Goal: Task Accomplishment & Management: Manage account settings

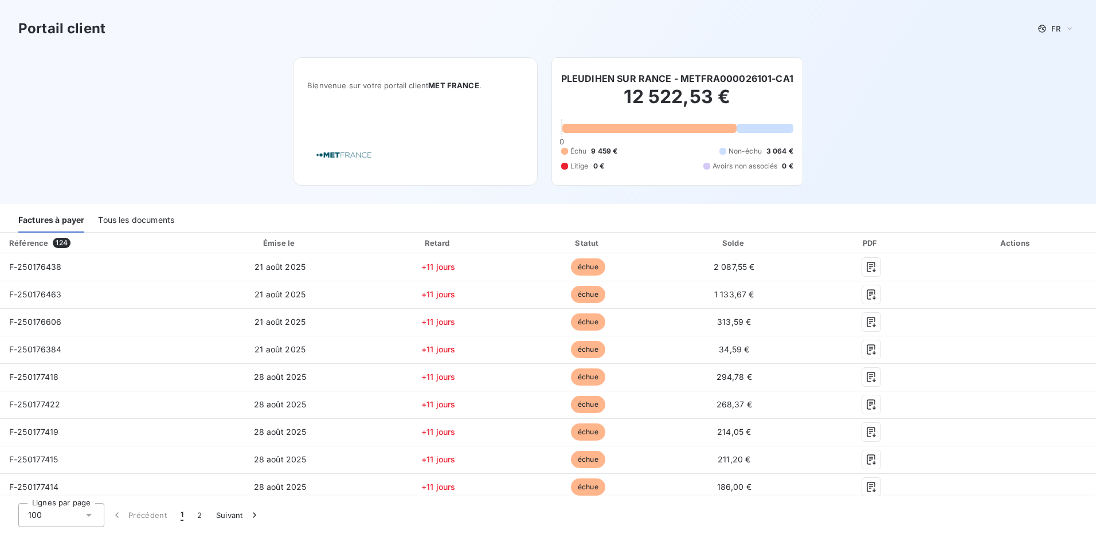
click at [138, 221] on div "Tous les documents" at bounding box center [136, 221] width 76 height 24
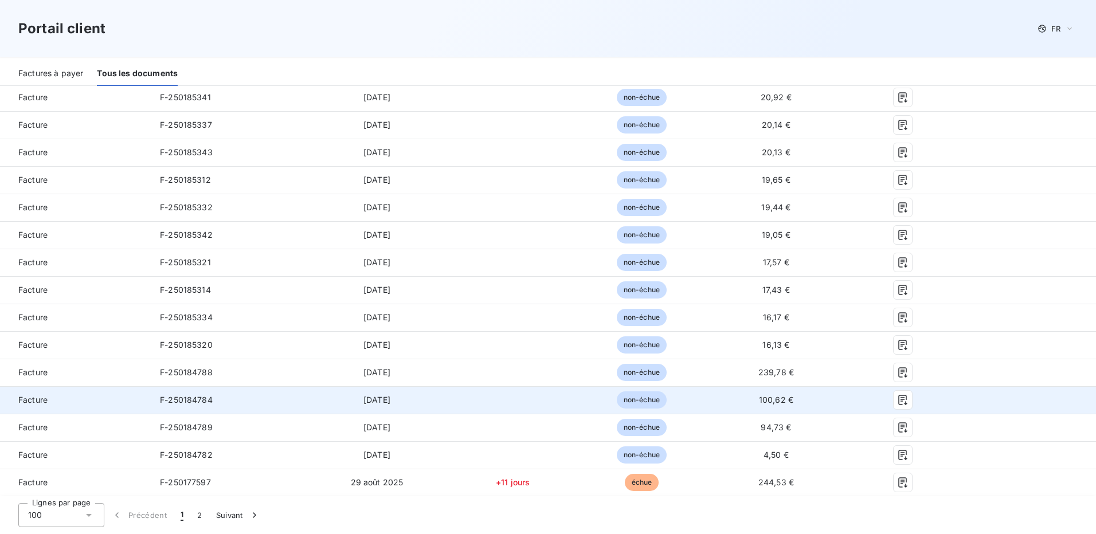
scroll to position [1548, 0]
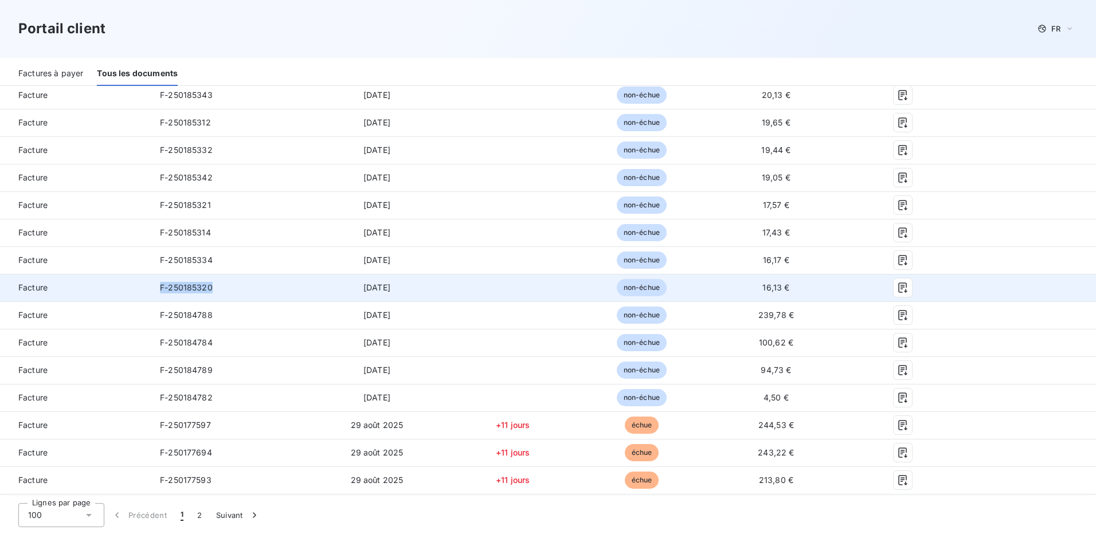
drag, startPoint x: 209, startPoint y: 290, endPoint x: 158, endPoint y: 290, distance: 51.0
click at [158, 290] on td "F-250185320" at bounding box center [228, 288] width 155 height 28
drag, startPoint x: 158, startPoint y: 290, endPoint x: 172, endPoint y: 289, distance: 14.3
copy span "F-250185320"
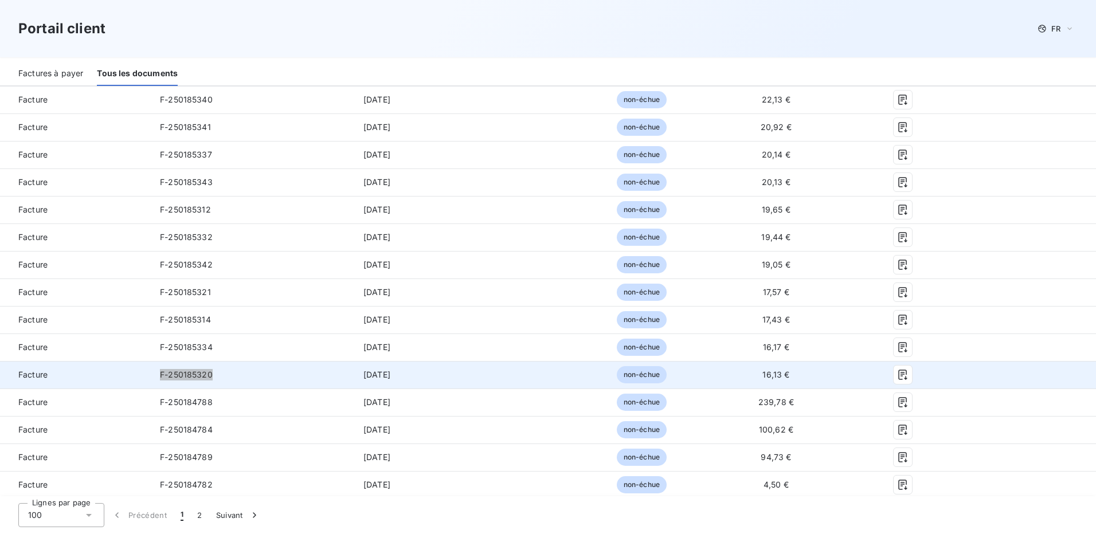
scroll to position [1434, 0]
drag, startPoint x: 160, startPoint y: 374, endPoint x: 209, endPoint y: 376, distance: 49.3
click at [209, 376] on span "F-250185334" at bounding box center [186, 375] width 53 height 10
drag, startPoint x: 209, startPoint y: 376, endPoint x: 198, endPoint y: 375, distance: 10.9
copy span "F-250185334"
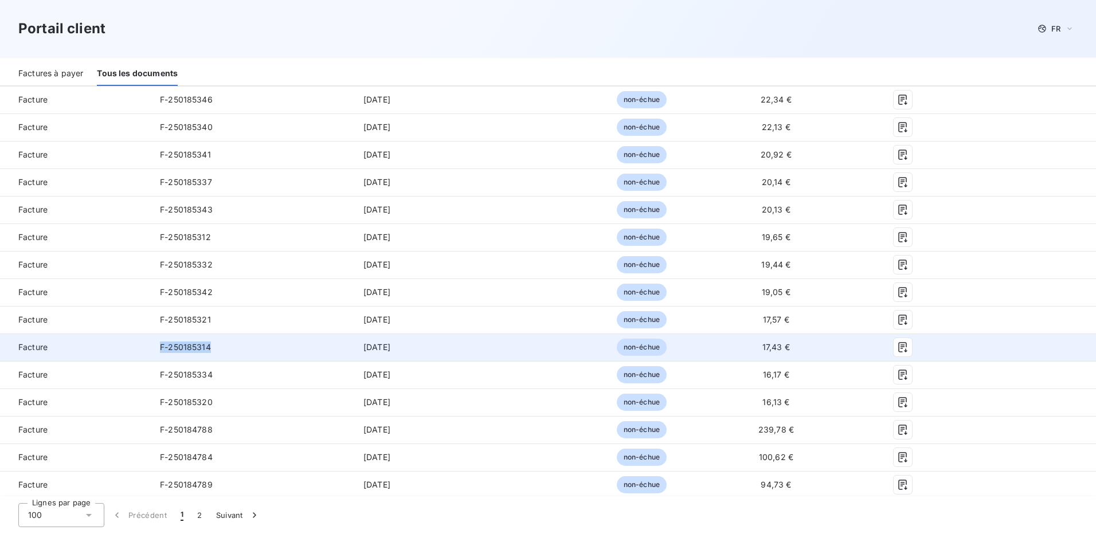
drag, startPoint x: 158, startPoint y: 347, endPoint x: 210, endPoint y: 350, distance: 51.7
click at [210, 350] on td "F-250185314" at bounding box center [228, 348] width 155 height 28
drag, startPoint x: 210, startPoint y: 350, endPoint x: 197, endPoint y: 346, distance: 13.2
copy span "F-250185314"
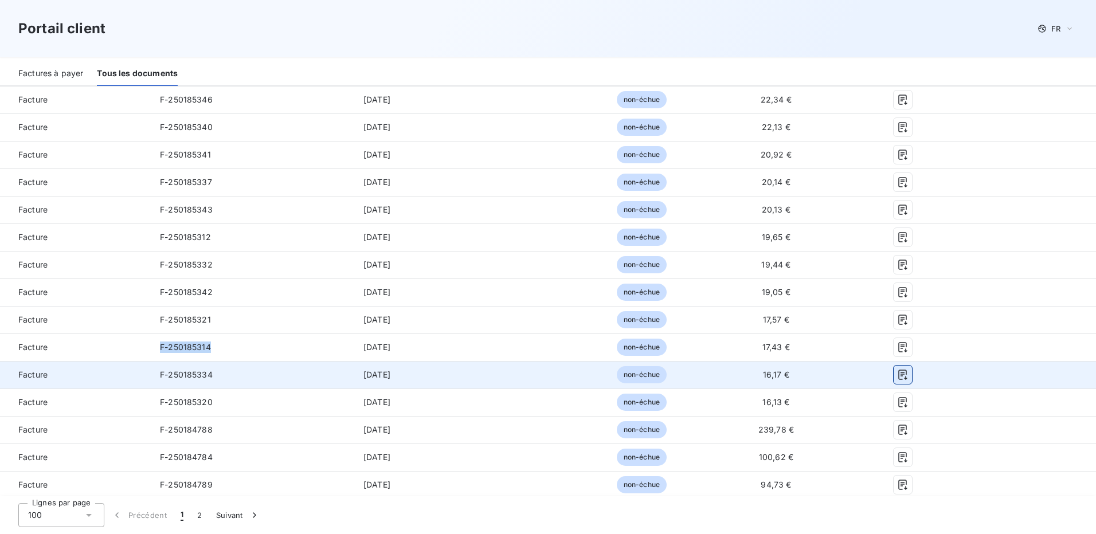
click at [897, 374] on icon "button" at bounding box center [902, 374] width 11 height 11
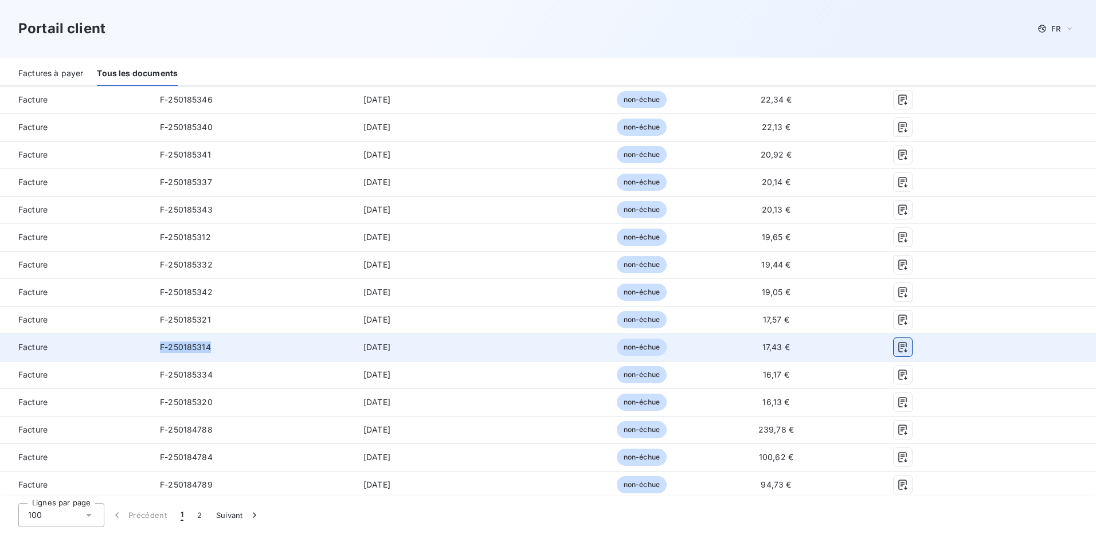
click at [900, 349] on icon "button" at bounding box center [902, 347] width 11 height 11
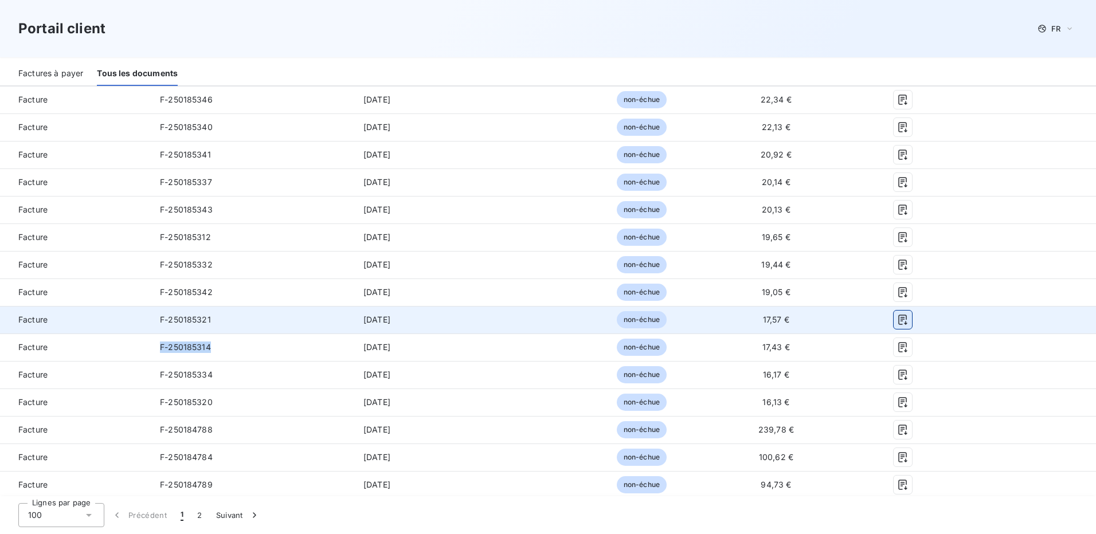
click at [897, 314] on icon "button" at bounding box center [902, 319] width 11 height 11
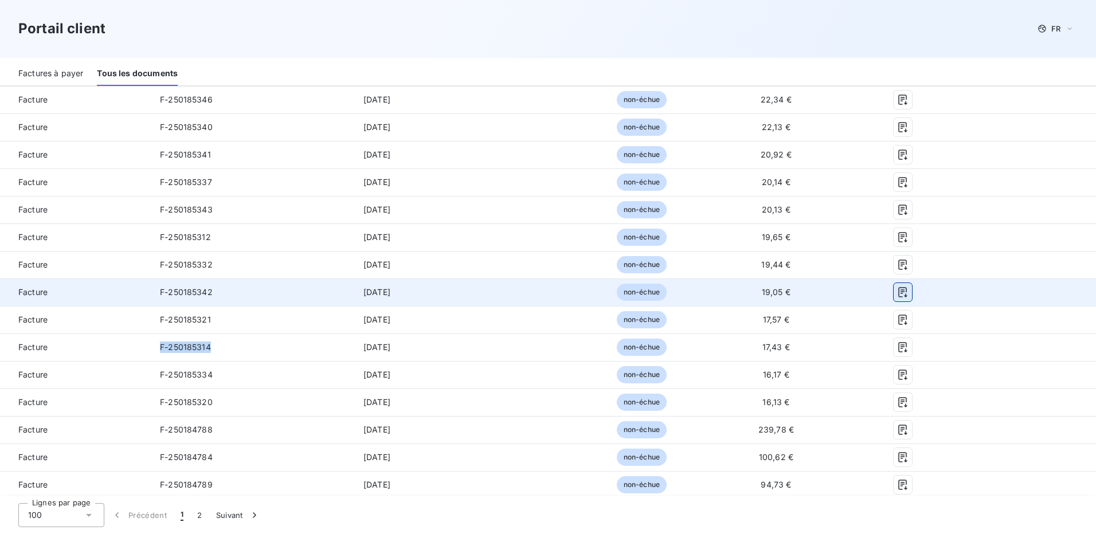
click at [897, 289] on icon "button" at bounding box center [902, 292] width 11 height 11
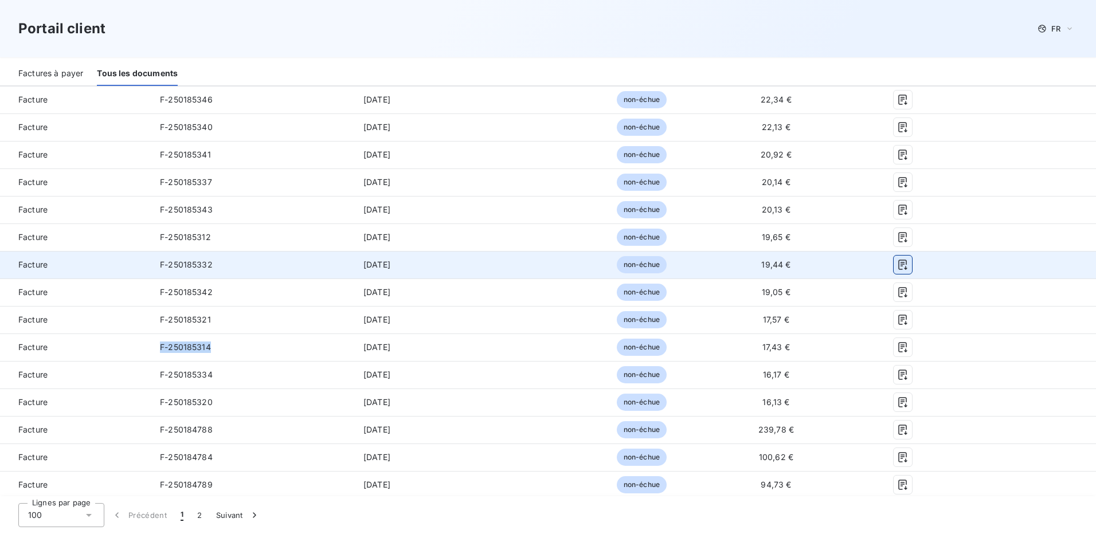
click at [897, 264] on icon "button" at bounding box center [902, 264] width 11 height 11
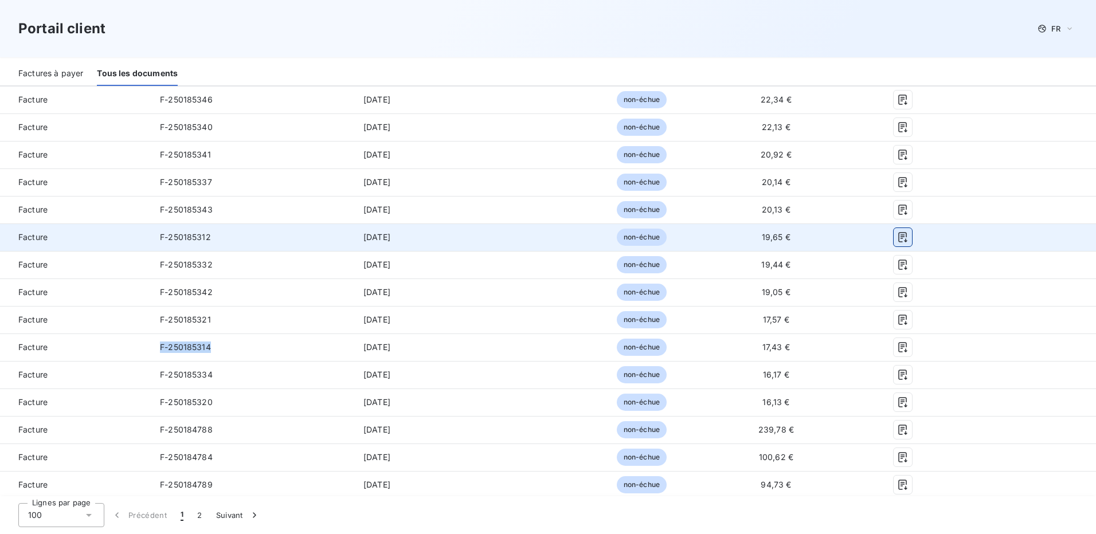
click at [898, 236] on icon "button" at bounding box center [902, 237] width 11 height 11
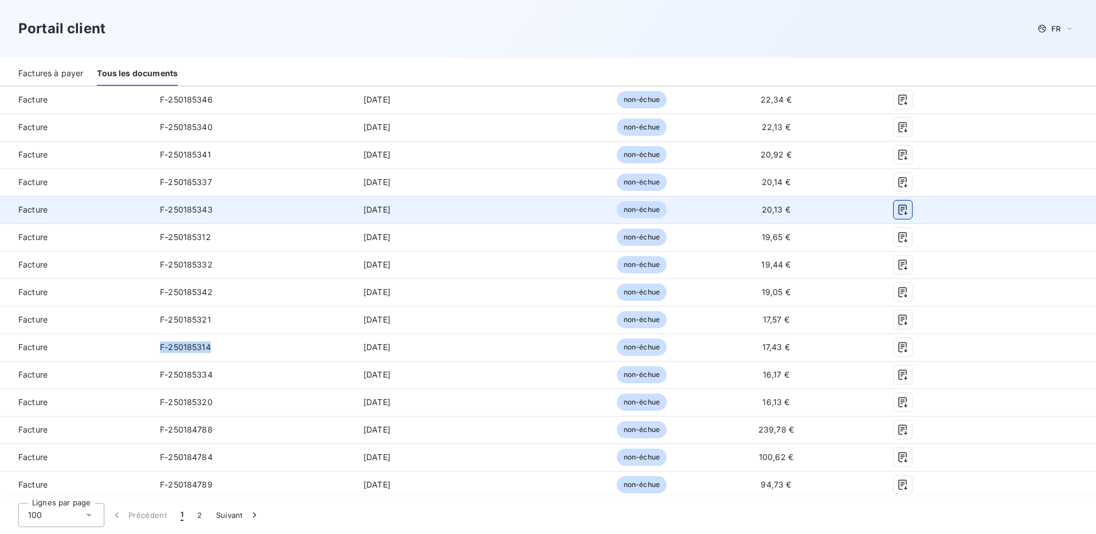
click at [897, 207] on icon "button" at bounding box center [902, 209] width 11 height 11
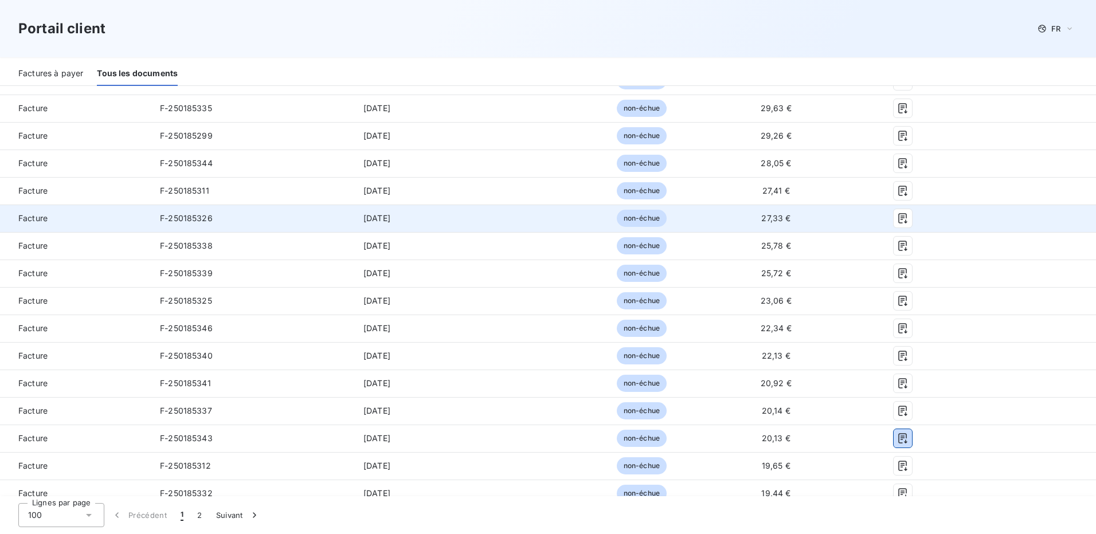
scroll to position [1204, 0]
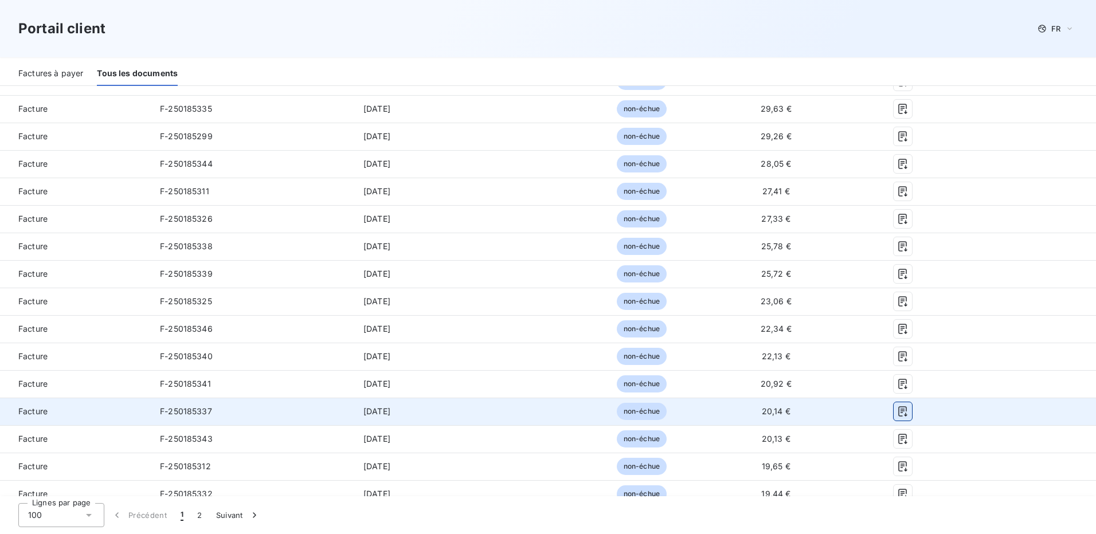
click at [897, 409] on icon "button" at bounding box center [902, 411] width 11 height 11
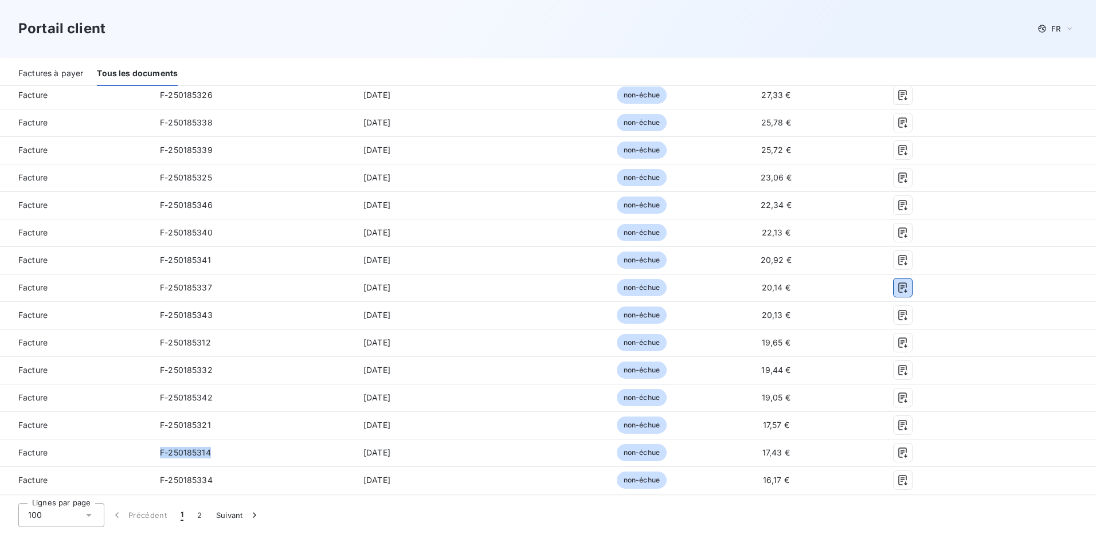
scroll to position [1319, 0]
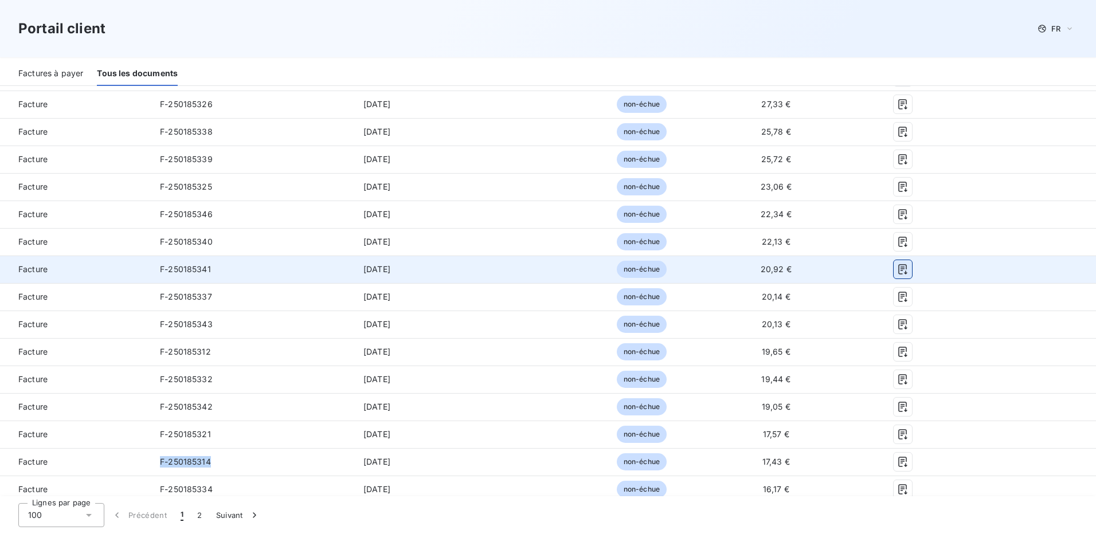
click at [899, 268] on icon "button" at bounding box center [903, 269] width 9 height 10
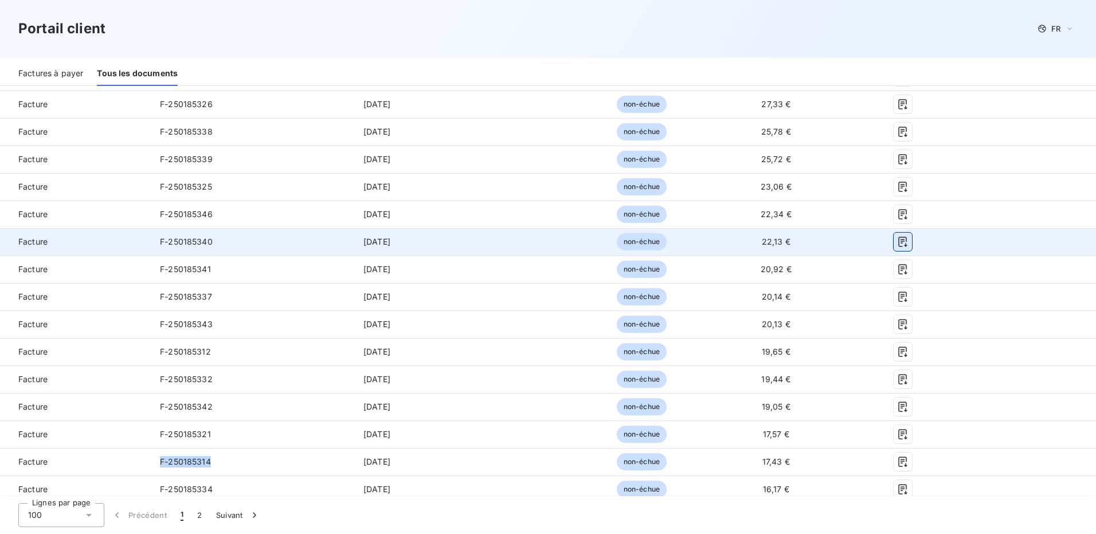
click at [899, 240] on icon "button" at bounding box center [903, 242] width 9 height 10
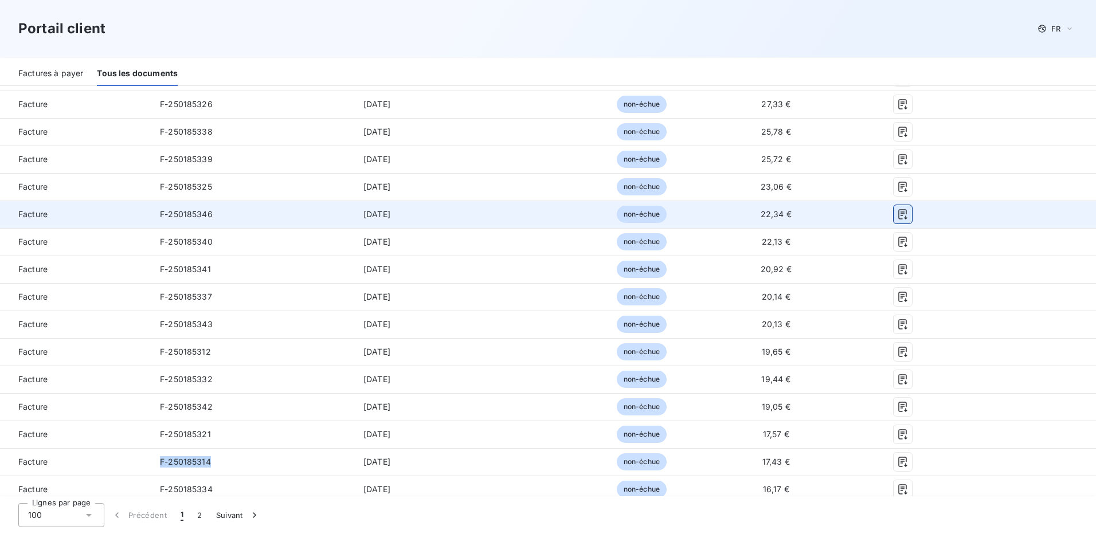
click at [897, 210] on icon "button" at bounding box center [902, 214] width 11 height 11
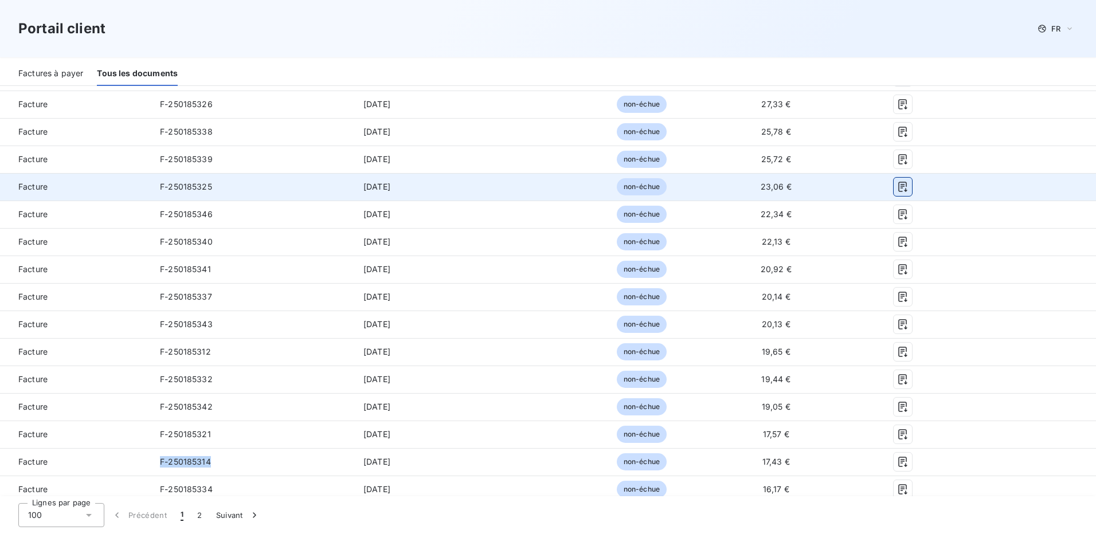
click at [897, 185] on icon "button" at bounding box center [902, 186] width 11 height 11
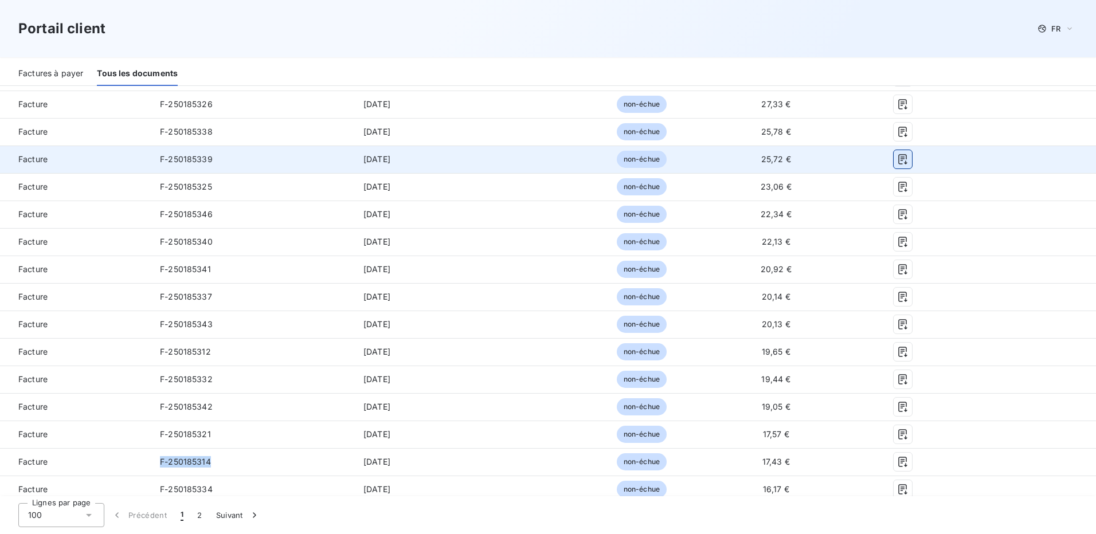
click at [897, 156] on icon "button" at bounding box center [902, 159] width 11 height 11
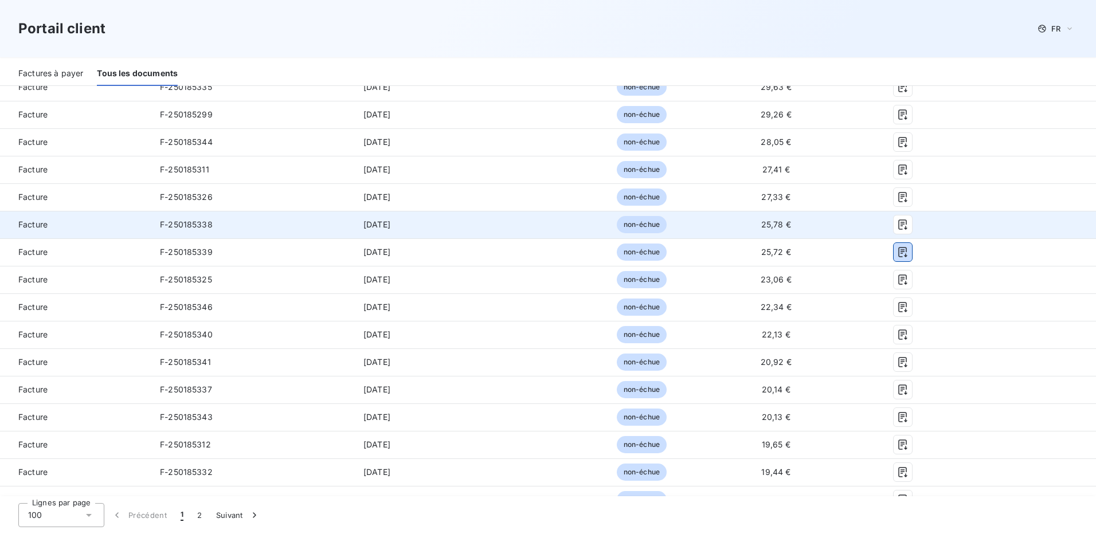
scroll to position [1204, 0]
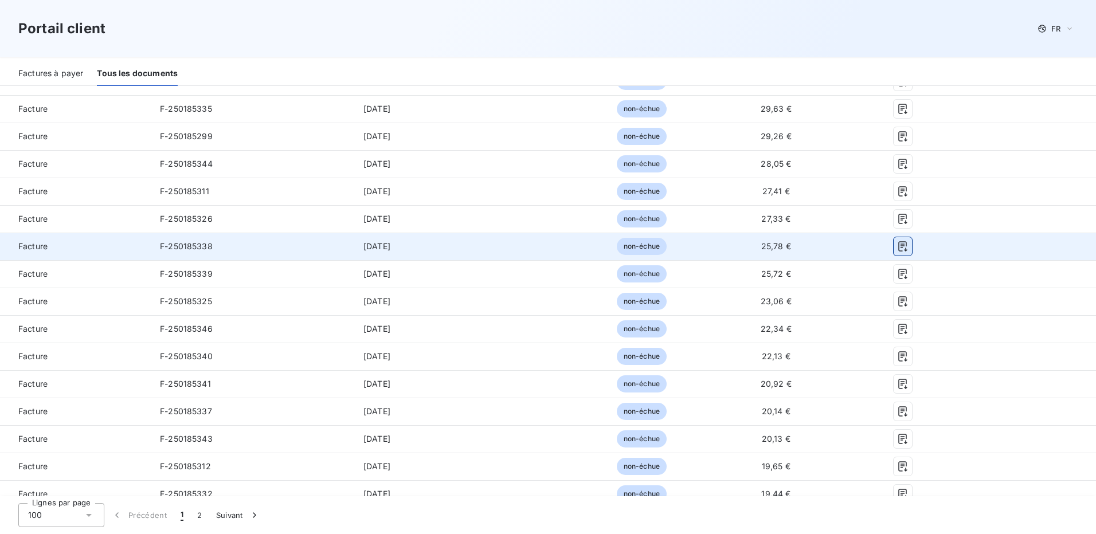
click at [897, 245] on icon "button" at bounding box center [902, 246] width 11 height 11
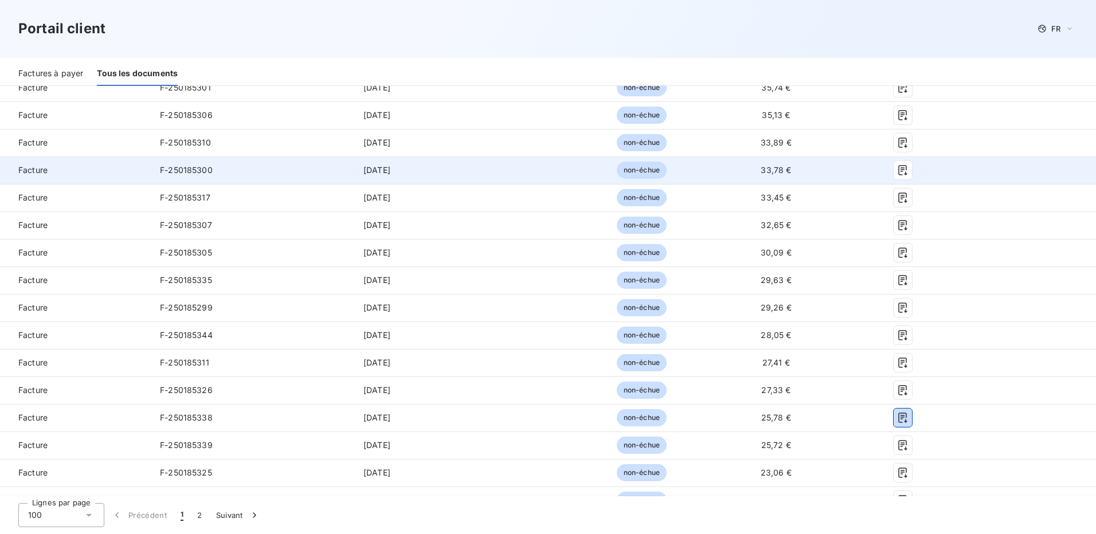
scroll to position [1032, 0]
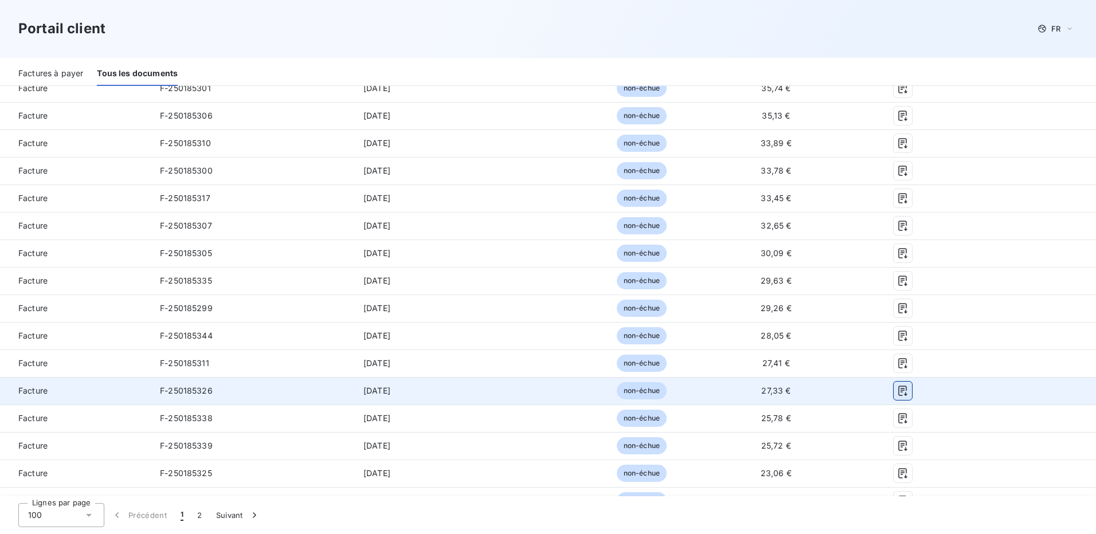
click at [897, 391] on icon "button" at bounding box center [902, 390] width 11 height 11
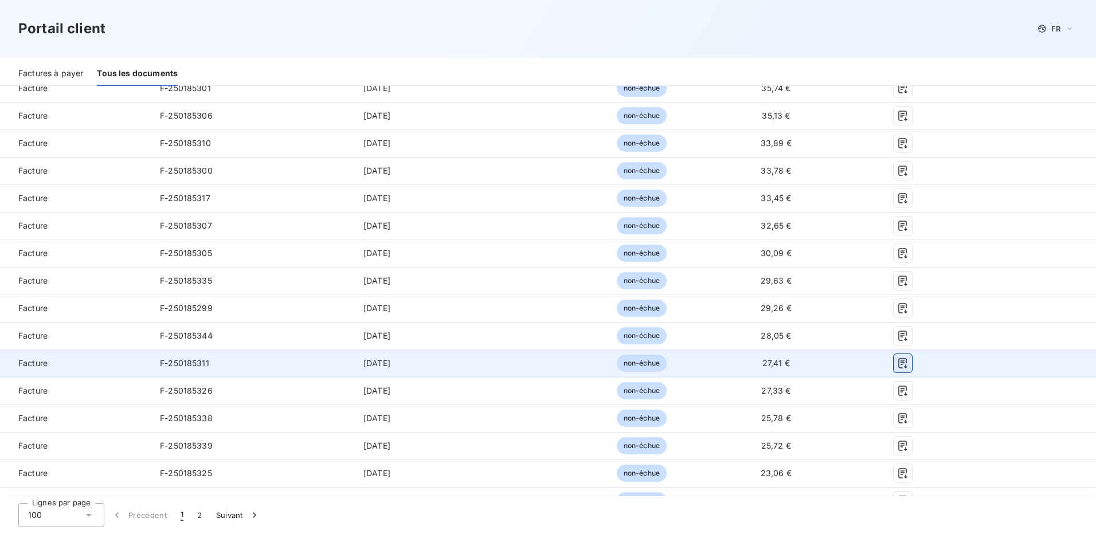
click at [897, 364] on icon "button" at bounding box center [902, 363] width 11 height 11
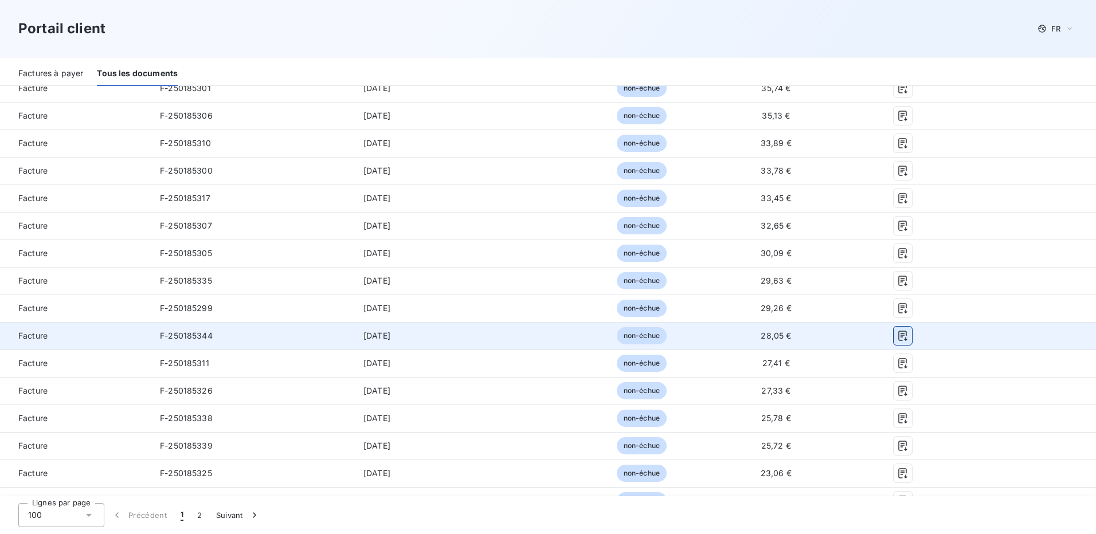
click at [897, 335] on icon "button" at bounding box center [902, 335] width 11 height 11
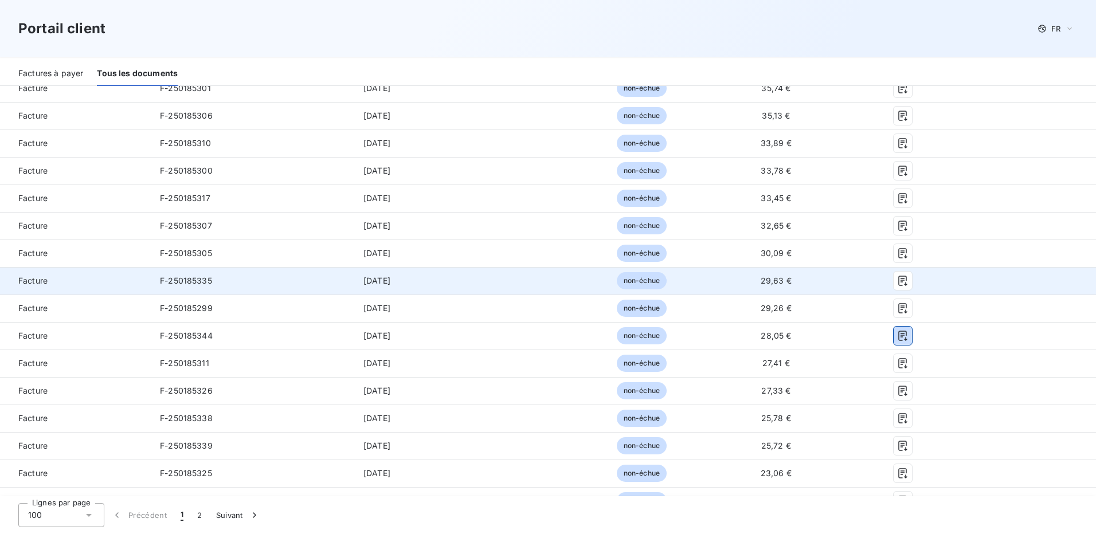
scroll to position [917, 0]
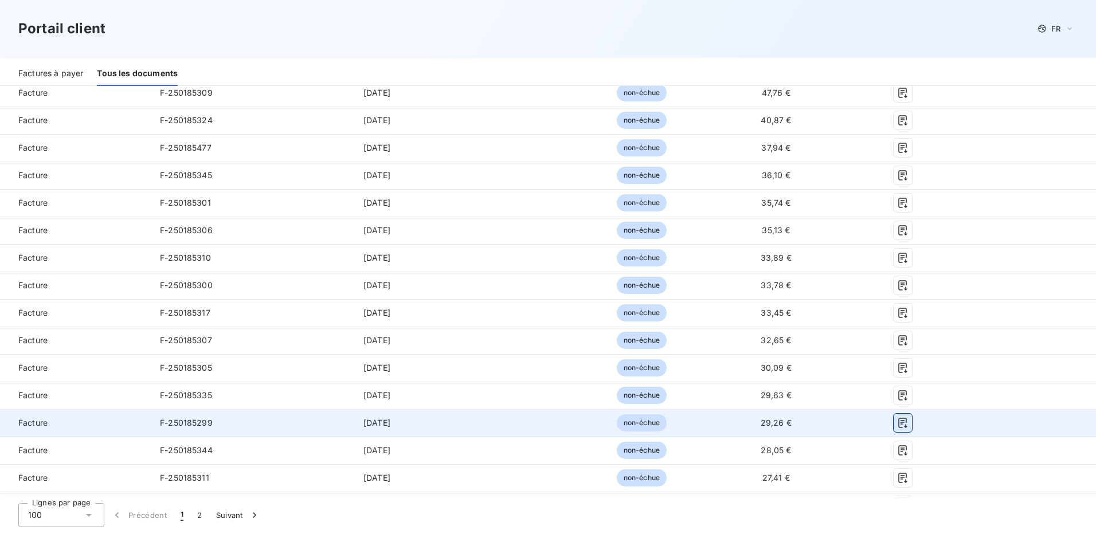
click at [897, 417] on icon "button" at bounding box center [902, 422] width 11 height 11
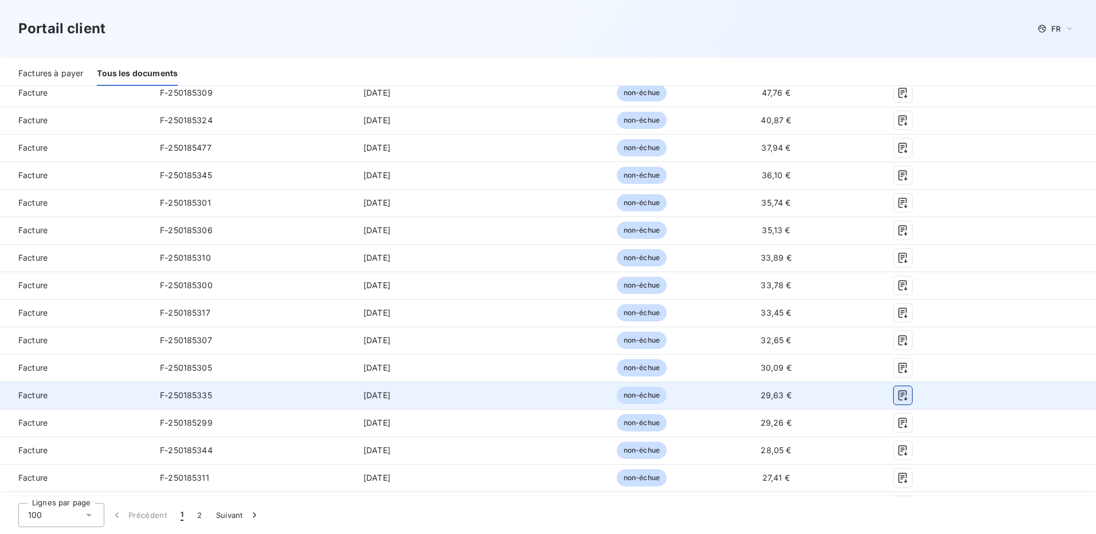
click at [899, 393] on icon "button" at bounding box center [903, 396] width 9 height 10
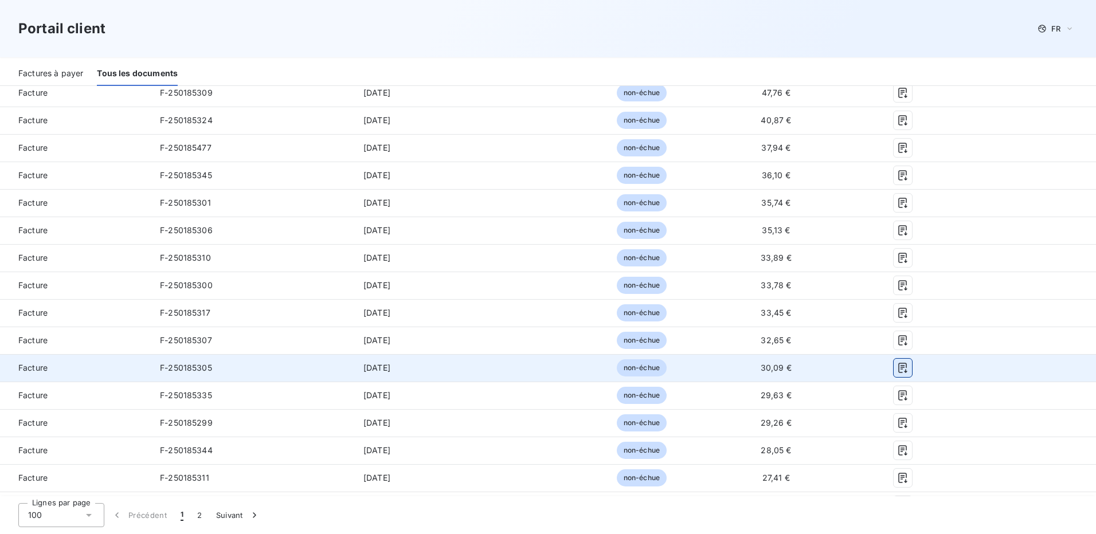
click at [897, 367] on icon "button" at bounding box center [902, 367] width 11 height 11
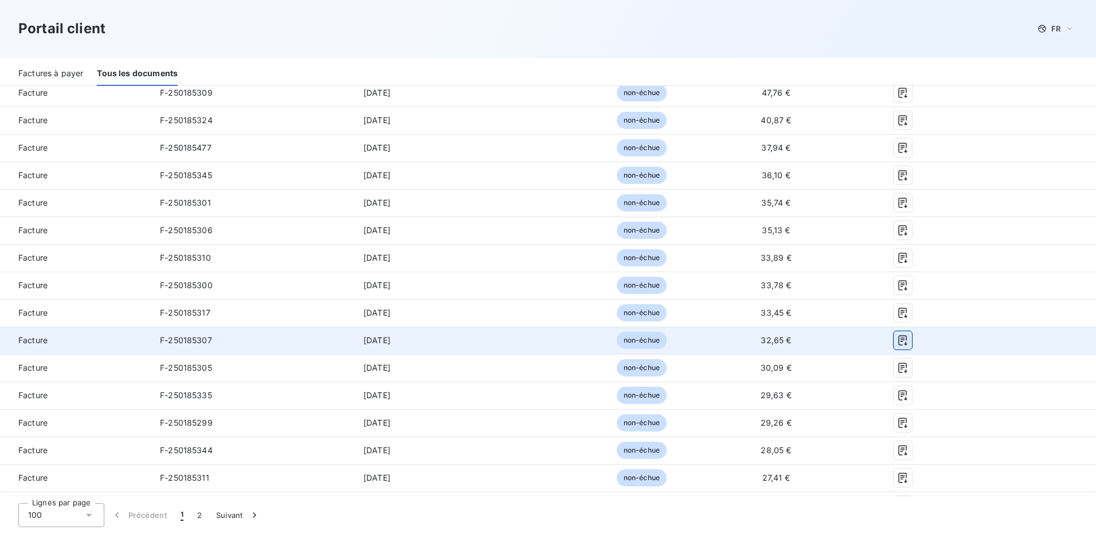
click at [899, 341] on icon "button" at bounding box center [903, 340] width 9 height 10
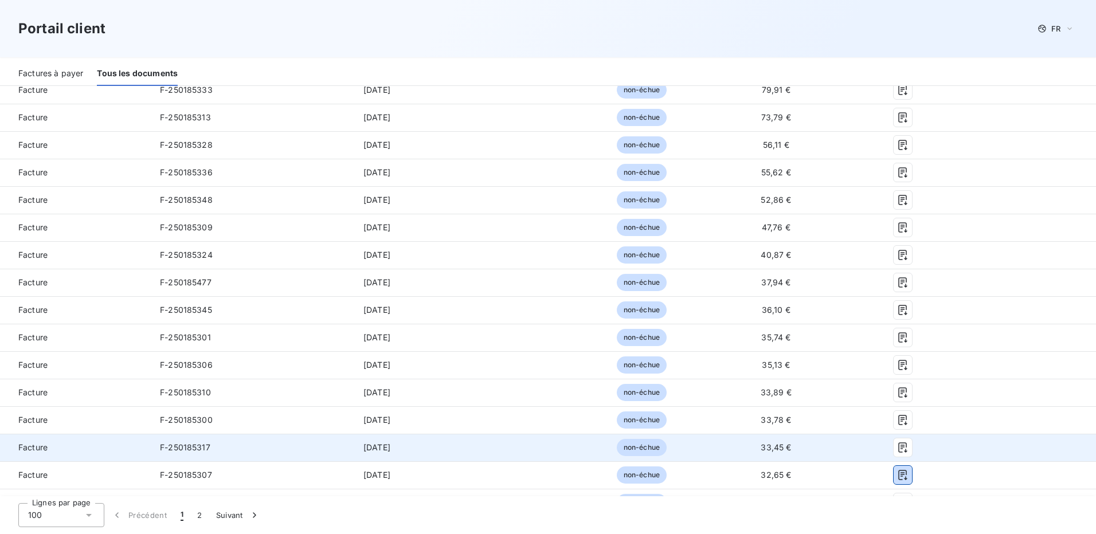
scroll to position [803, 0]
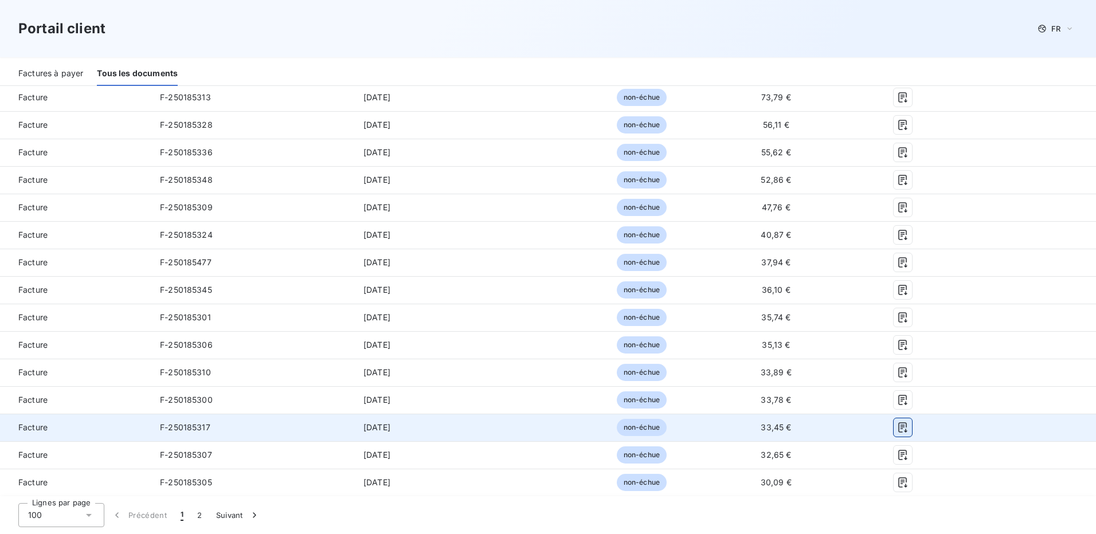
click at [897, 426] on icon "button" at bounding box center [902, 427] width 11 height 11
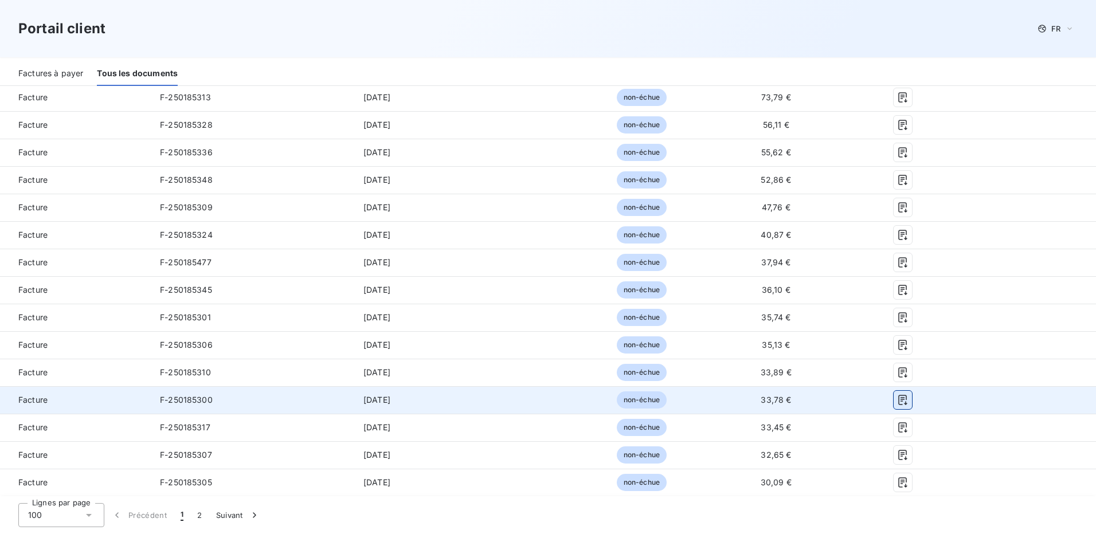
click at [897, 399] on icon "button" at bounding box center [902, 400] width 11 height 11
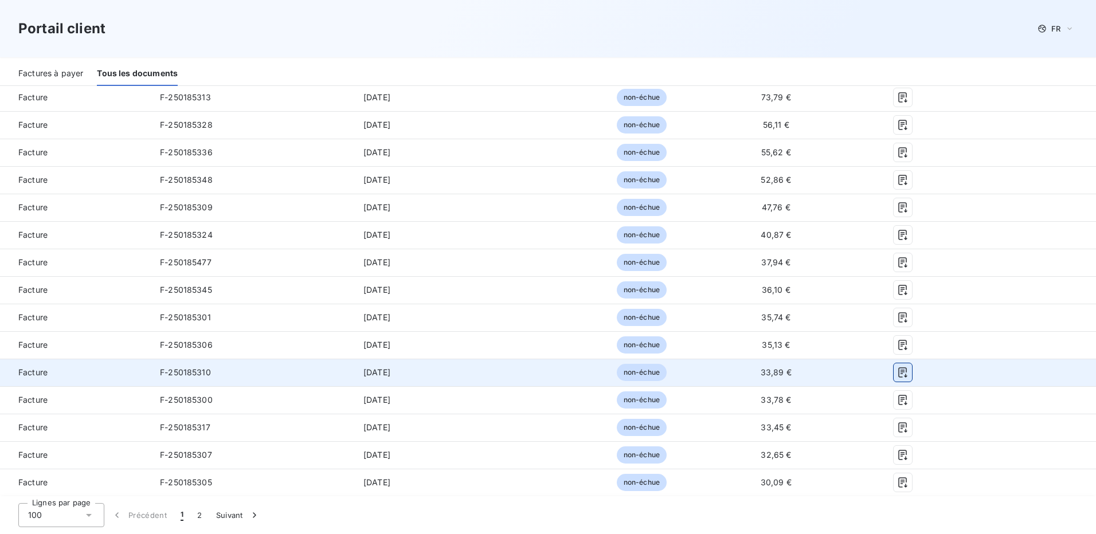
click at [897, 372] on icon "button" at bounding box center [902, 372] width 11 height 11
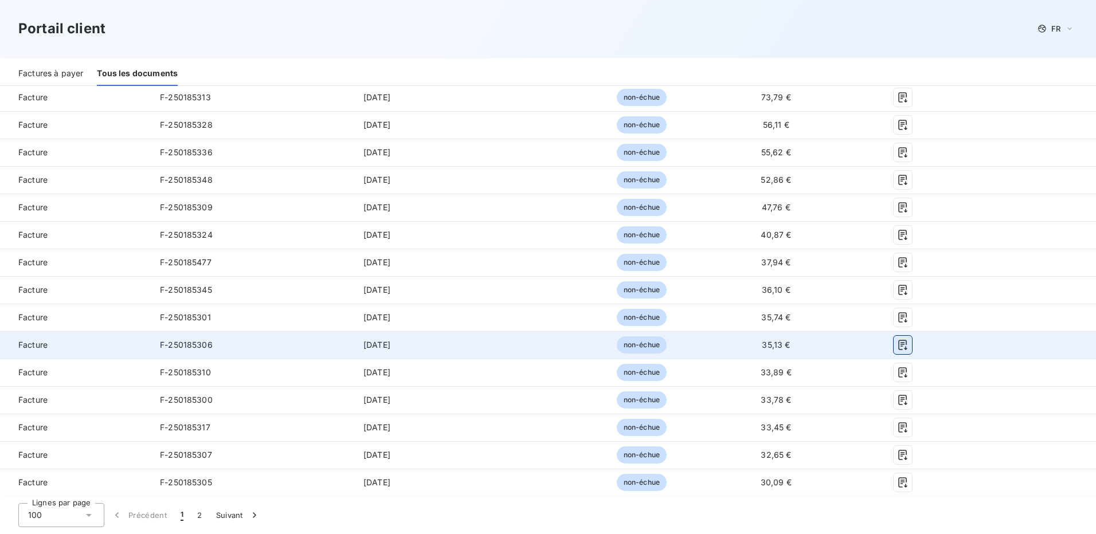
click at [899, 343] on icon "button" at bounding box center [903, 345] width 9 height 10
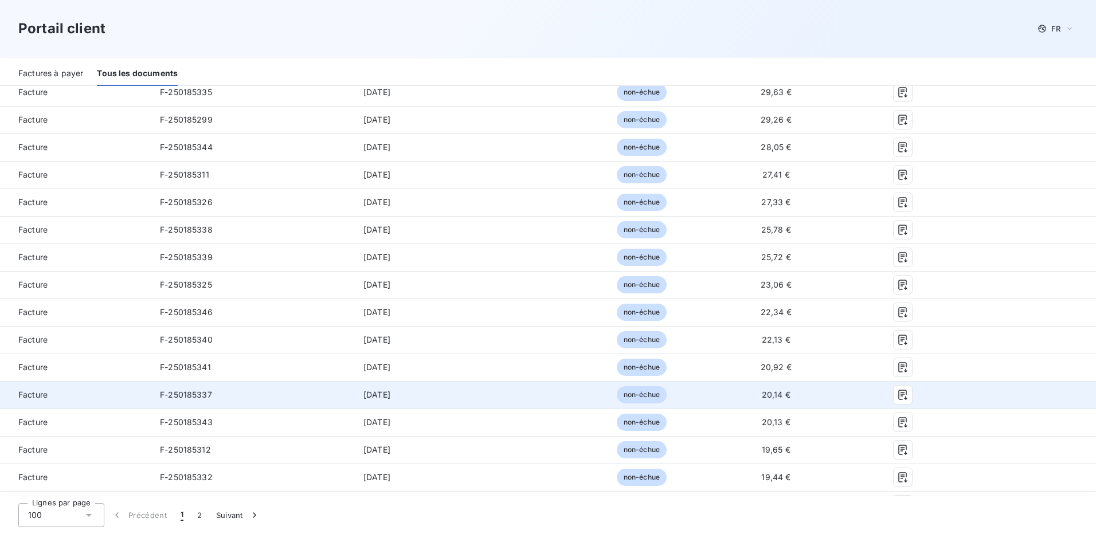
scroll to position [1262, 0]
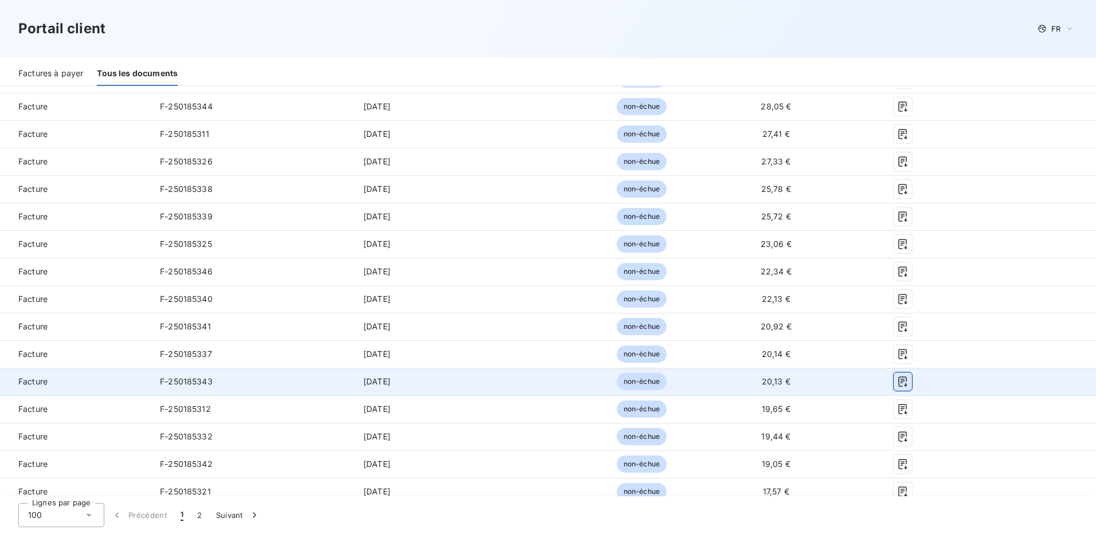
click at [899, 381] on icon "button" at bounding box center [903, 382] width 9 height 10
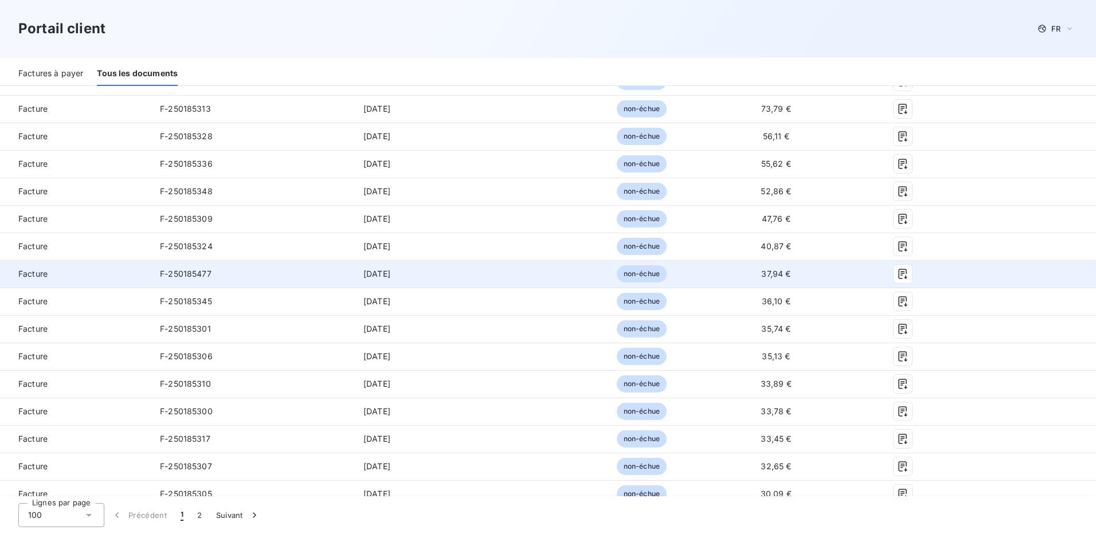
scroll to position [803, 0]
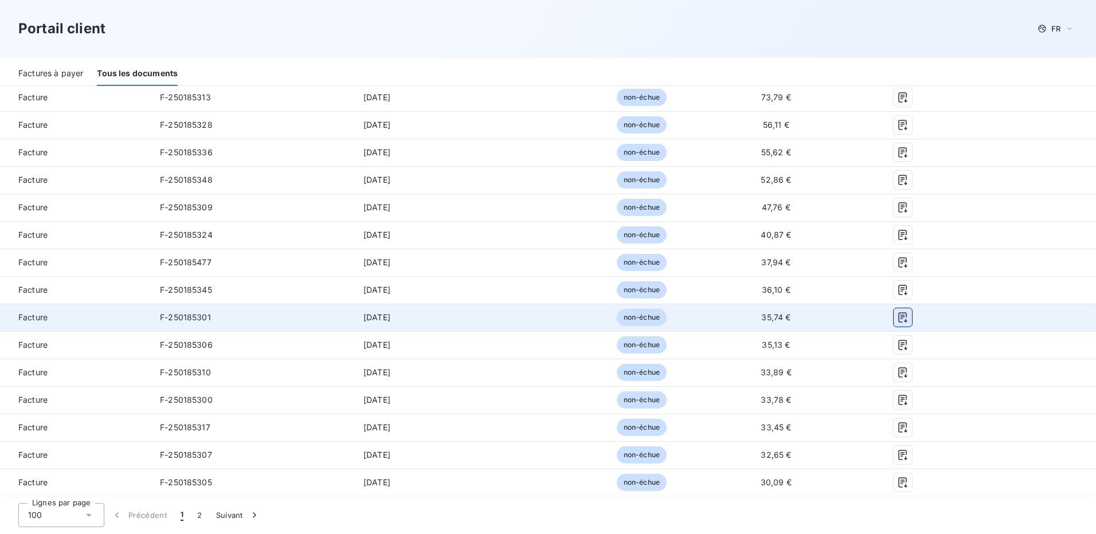
click at [897, 315] on icon "button" at bounding box center [902, 317] width 11 height 11
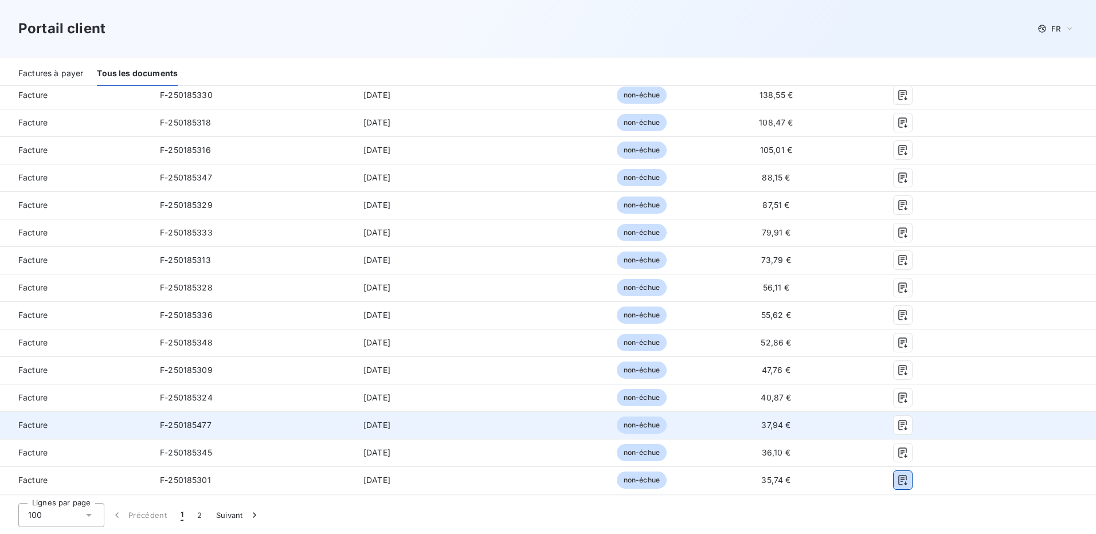
scroll to position [745, 0]
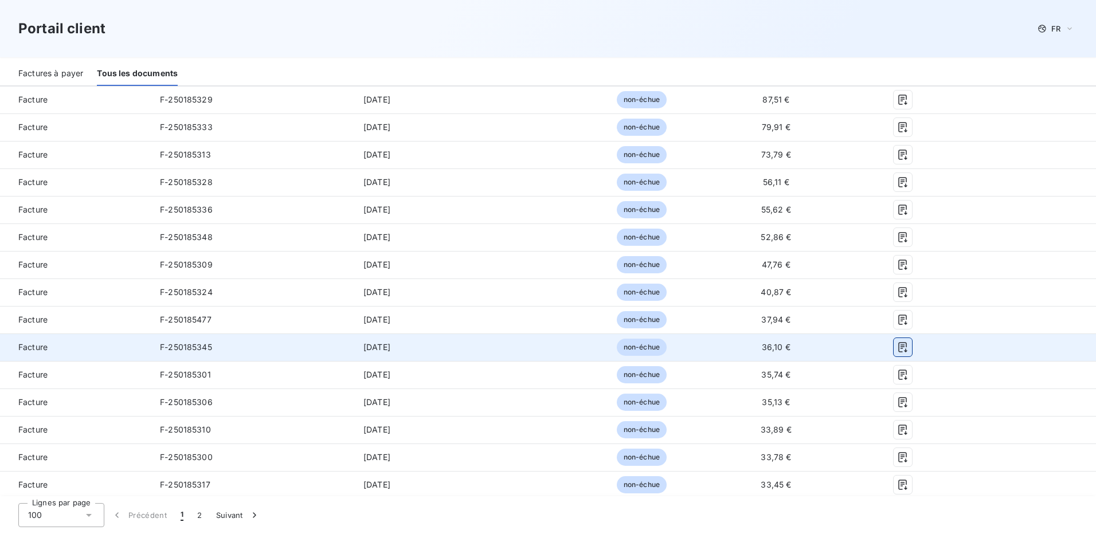
click at [899, 347] on icon "button" at bounding box center [903, 347] width 9 height 10
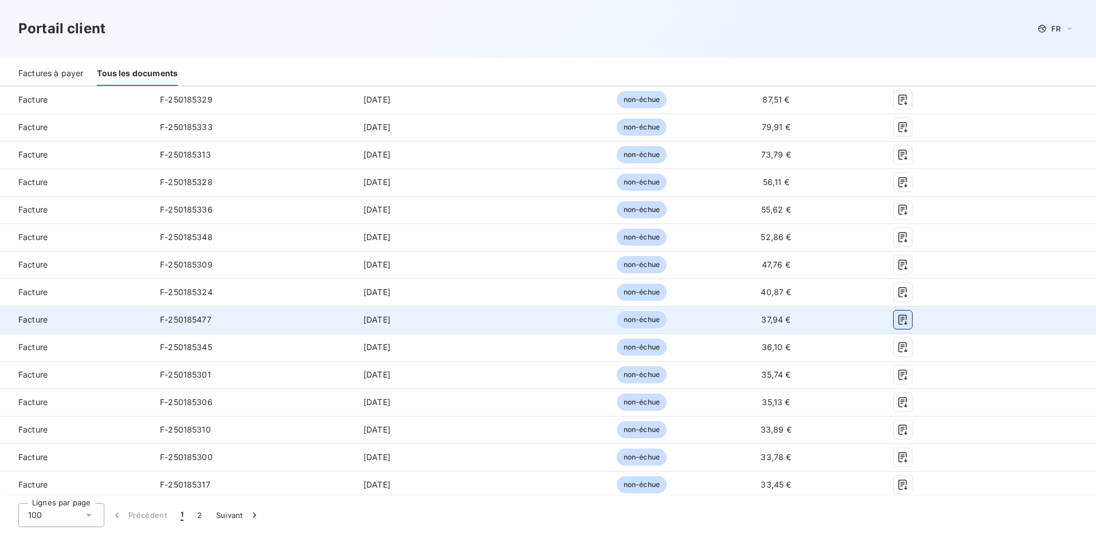
click at [897, 320] on icon "button" at bounding box center [902, 319] width 11 height 11
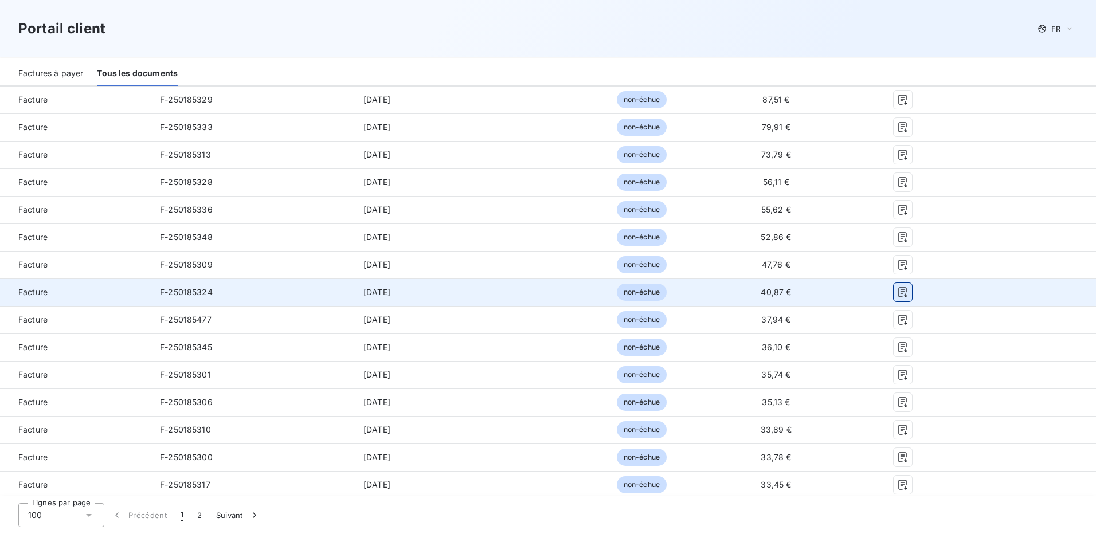
click at [896, 285] on button "button" at bounding box center [903, 292] width 18 height 18
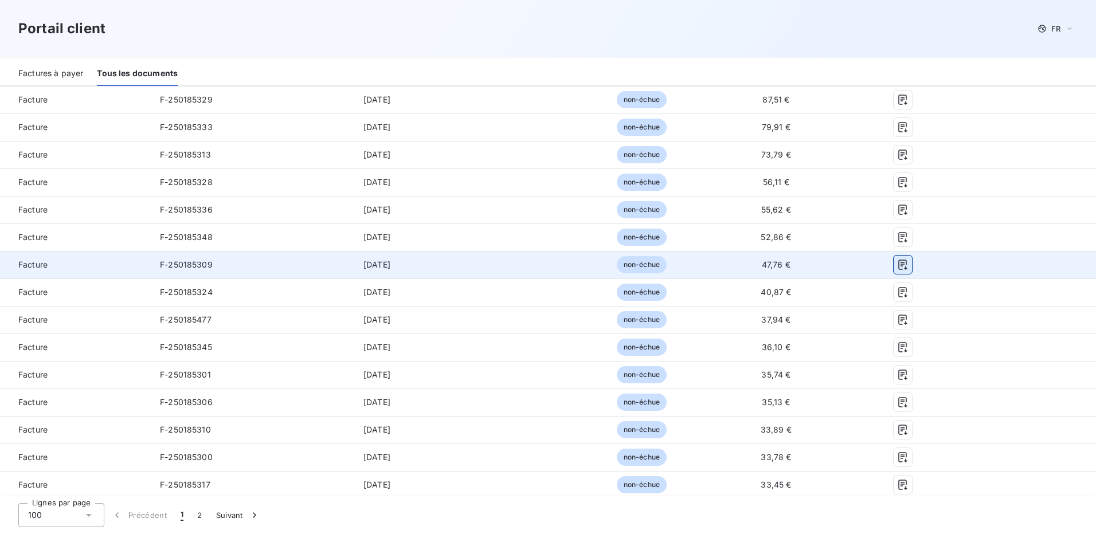
click at [899, 264] on icon "button" at bounding box center [903, 265] width 9 height 10
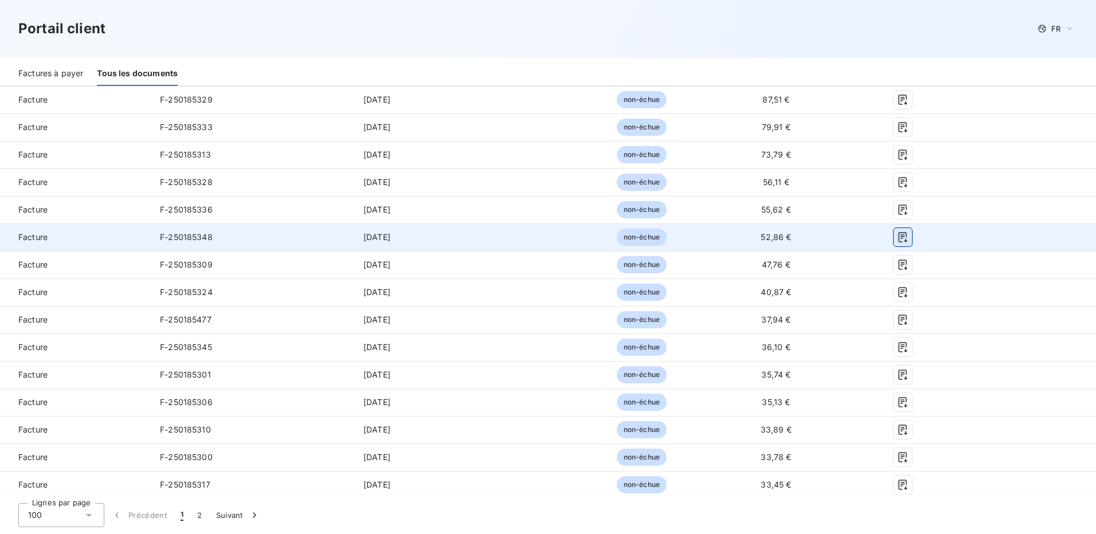
click at [897, 238] on icon "button" at bounding box center [902, 237] width 11 height 11
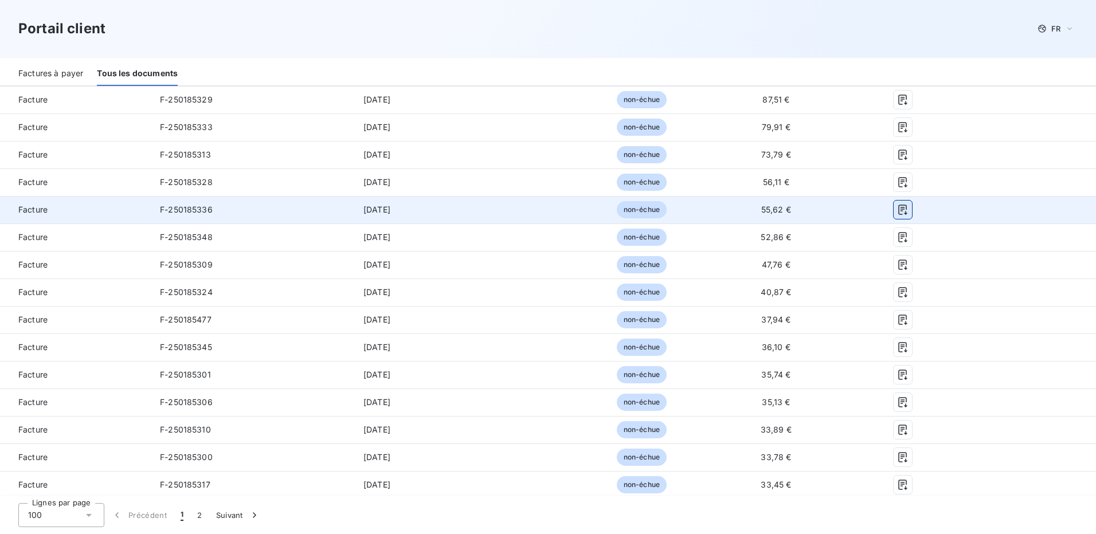
click at [897, 208] on icon "button" at bounding box center [902, 209] width 11 height 11
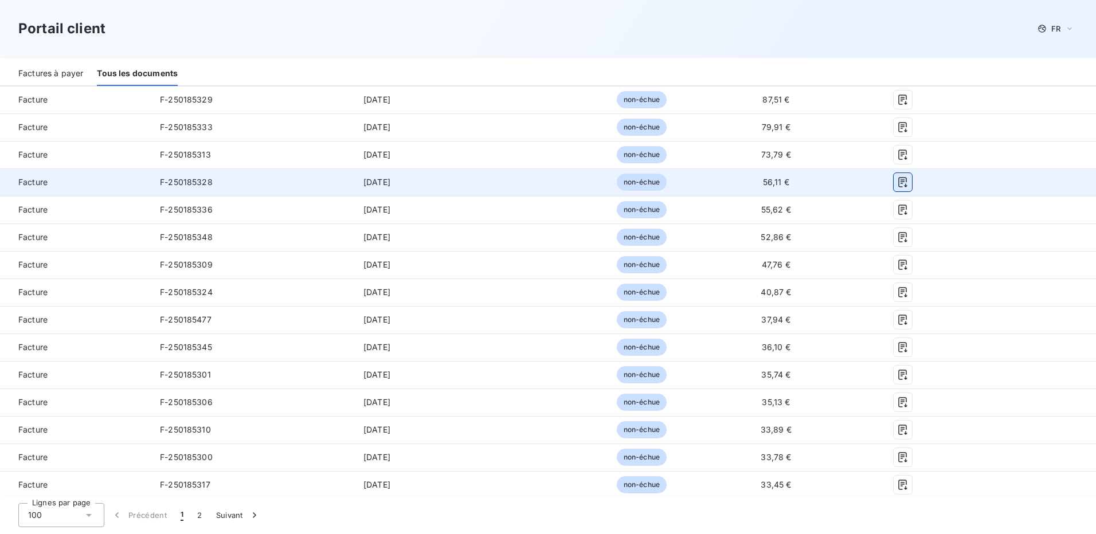
click at [897, 183] on icon "button" at bounding box center [902, 182] width 11 height 11
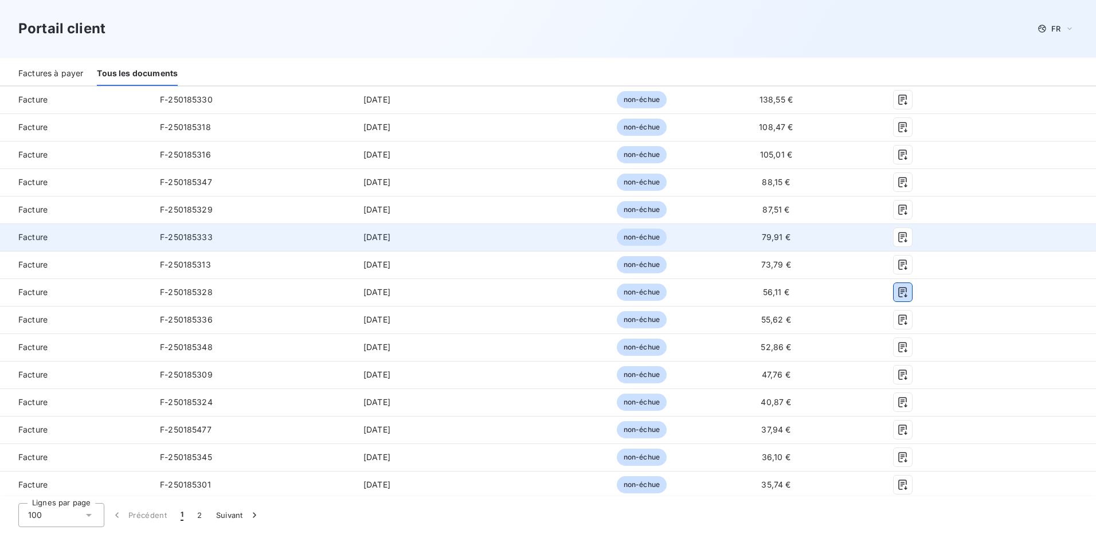
scroll to position [631, 0]
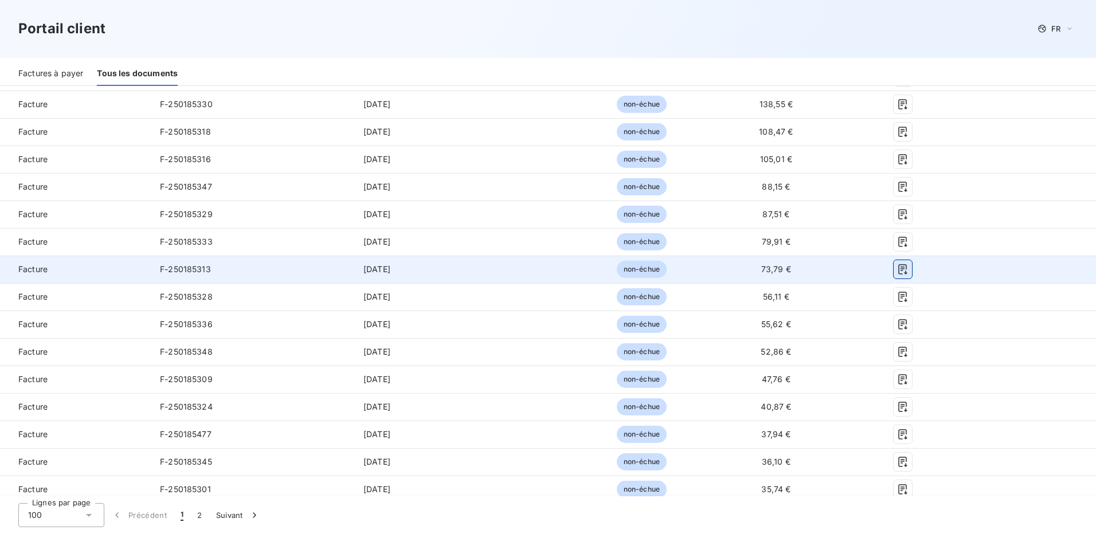
click at [897, 270] on icon "button" at bounding box center [902, 269] width 11 height 11
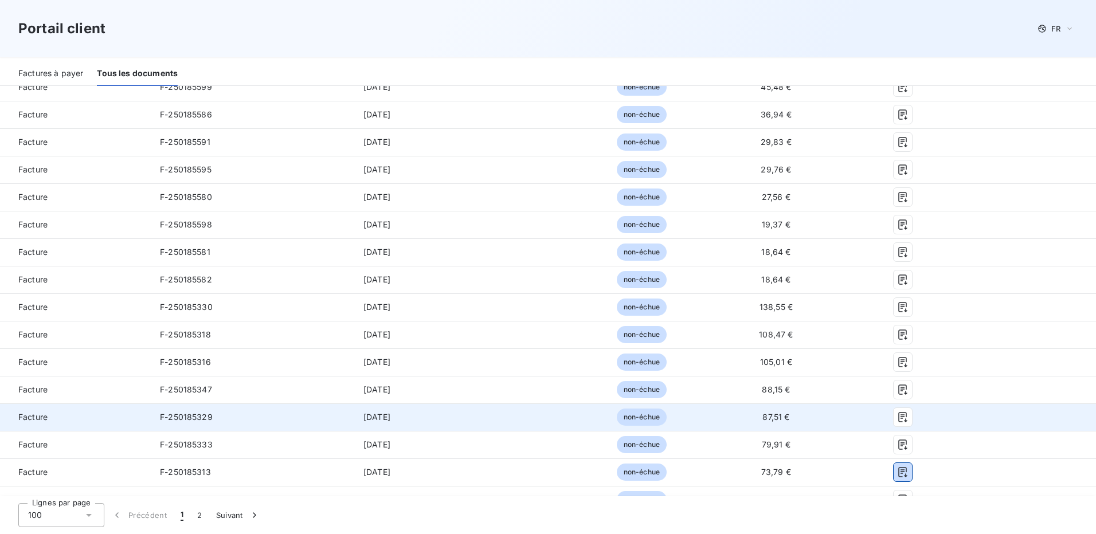
scroll to position [401, 0]
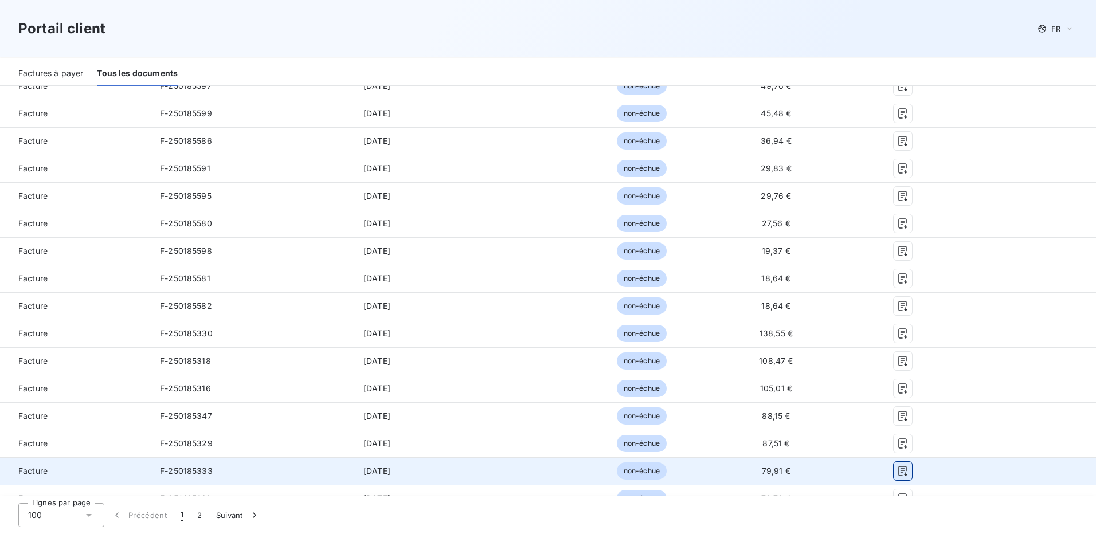
click at [897, 475] on icon "button" at bounding box center [902, 471] width 11 height 11
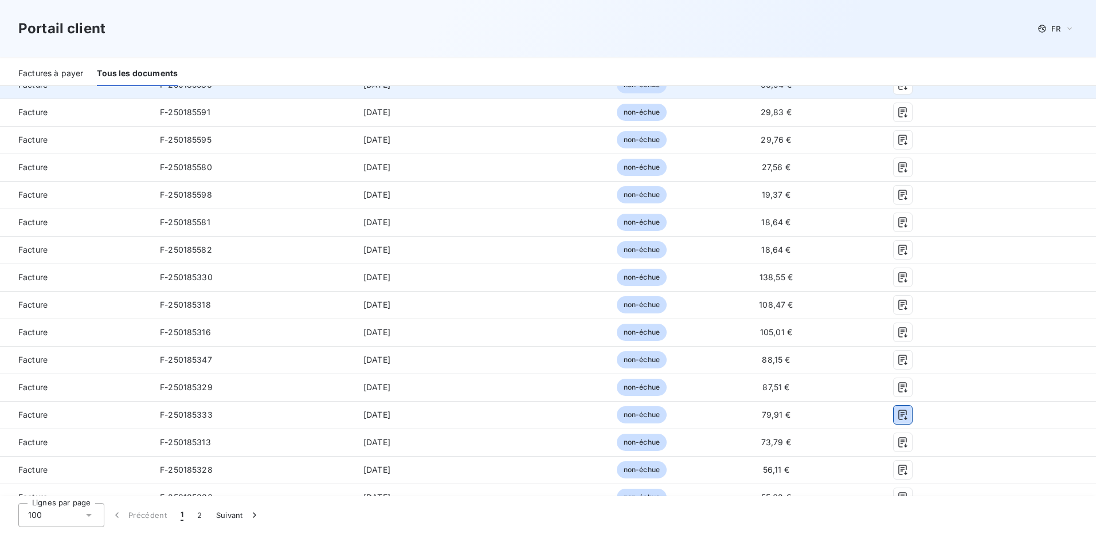
scroll to position [459, 0]
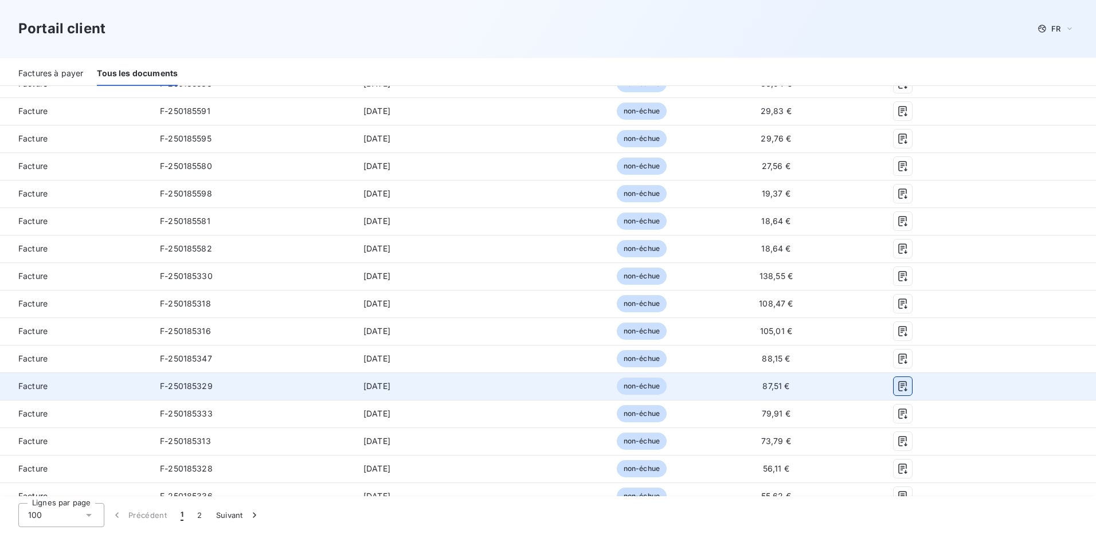
click at [897, 384] on icon "button" at bounding box center [902, 386] width 11 height 11
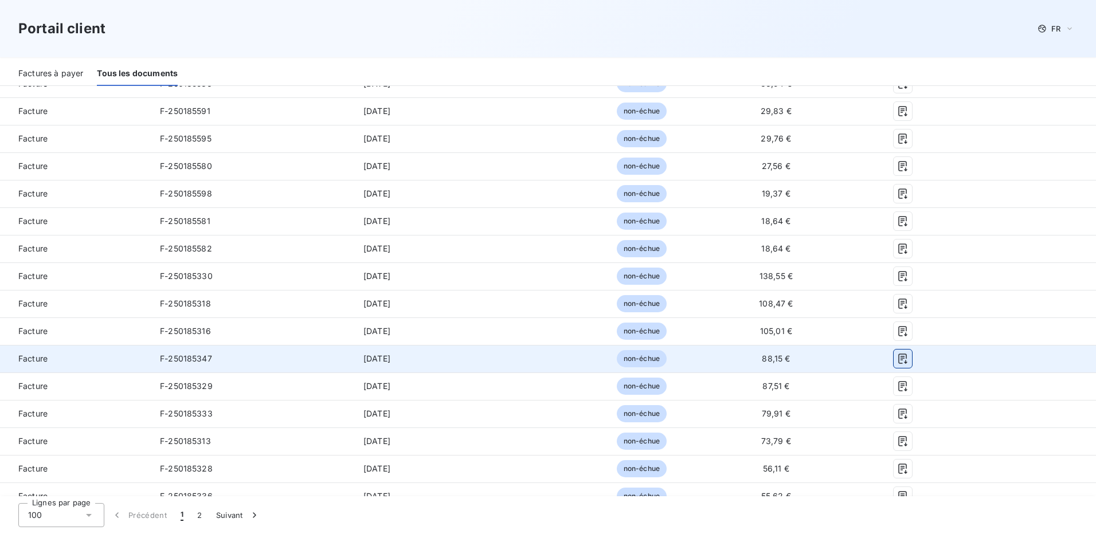
click at [897, 354] on icon "button" at bounding box center [902, 358] width 11 height 11
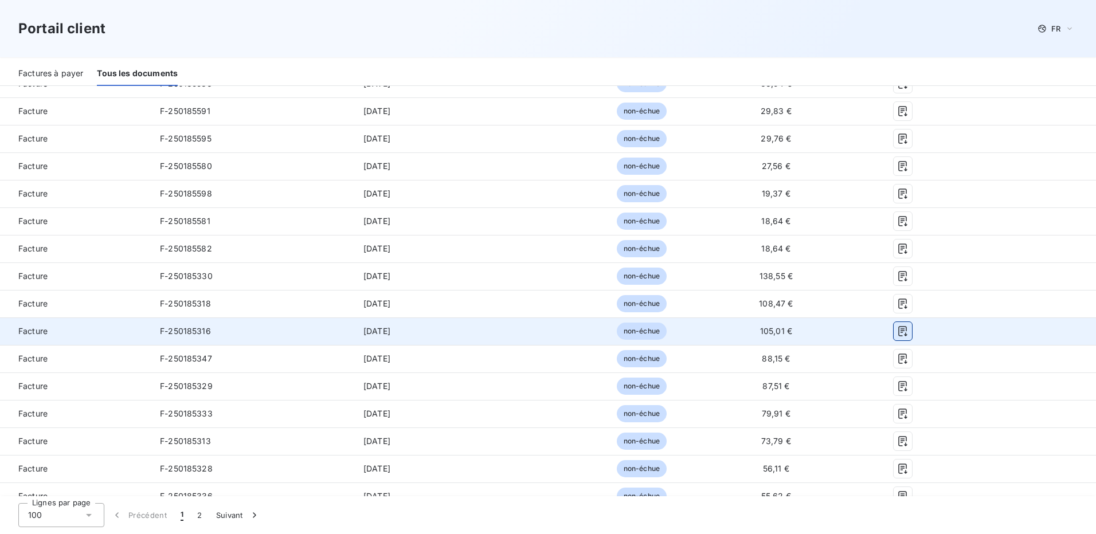
click at [899, 329] on icon "button" at bounding box center [903, 331] width 9 height 10
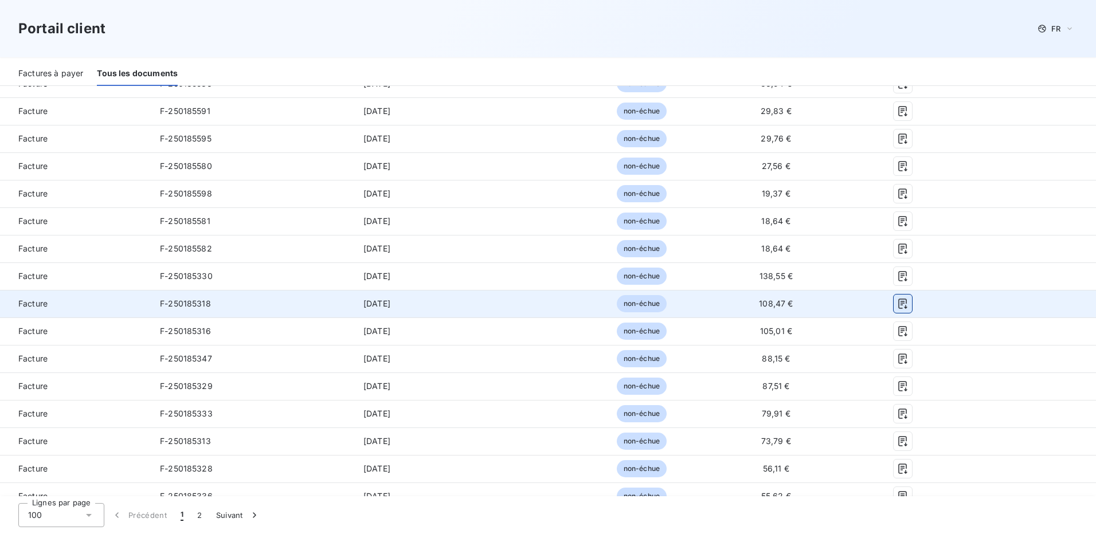
click at [897, 302] on icon "button" at bounding box center [902, 303] width 11 height 11
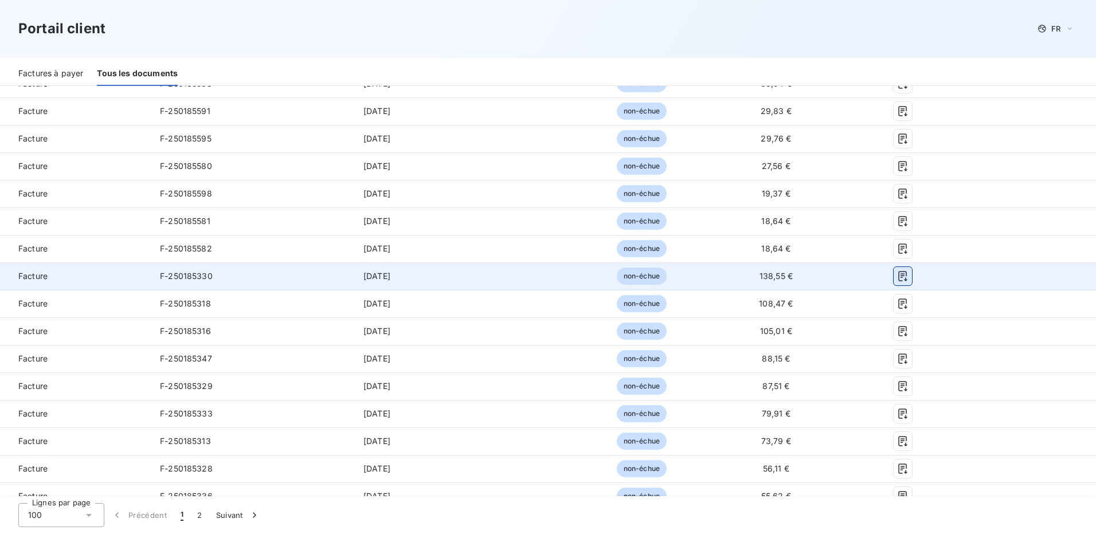
click at [897, 274] on icon "button" at bounding box center [902, 276] width 11 height 11
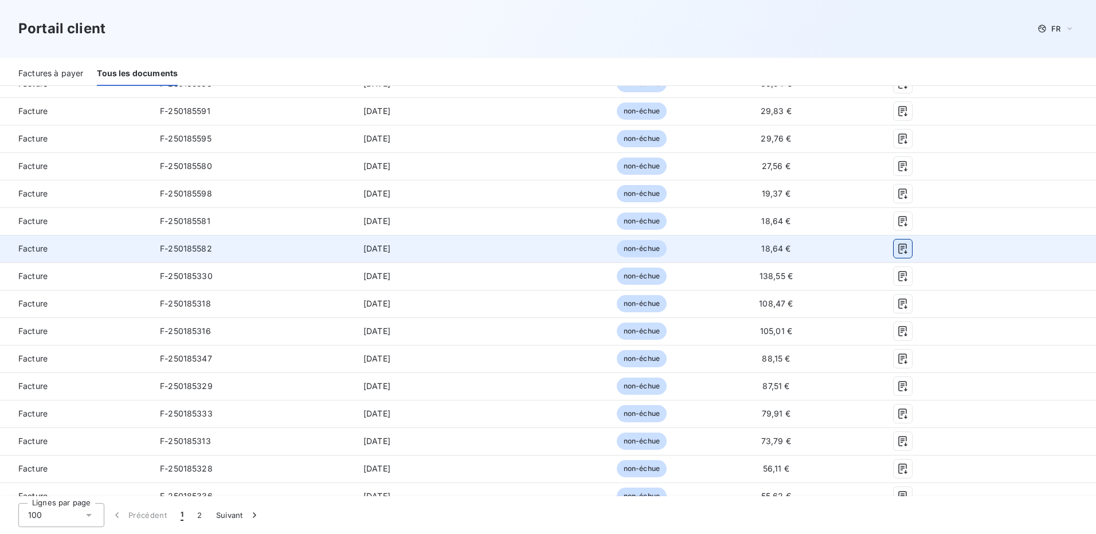
click at [897, 248] on icon "button" at bounding box center [902, 248] width 11 height 11
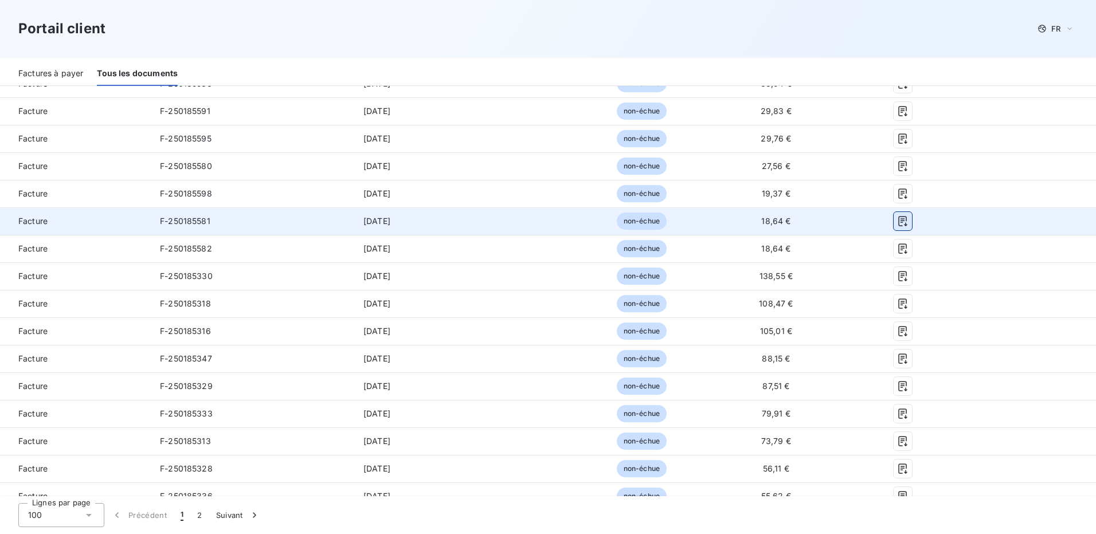
click at [899, 221] on icon "button" at bounding box center [903, 221] width 9 height 10
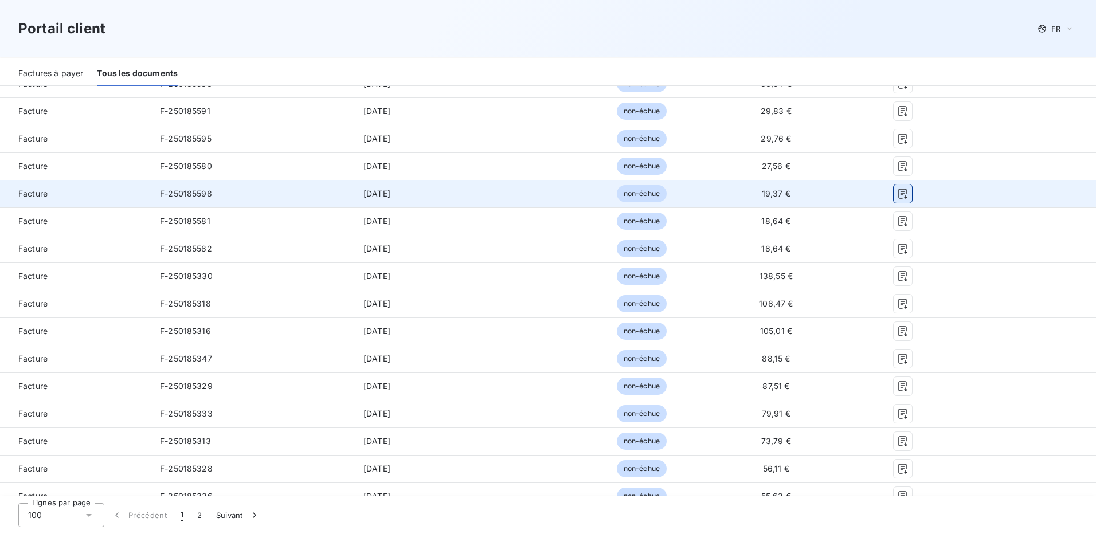
click at [897, 190] on icon "button" at bounding box center [902, 193] width 11 height 11
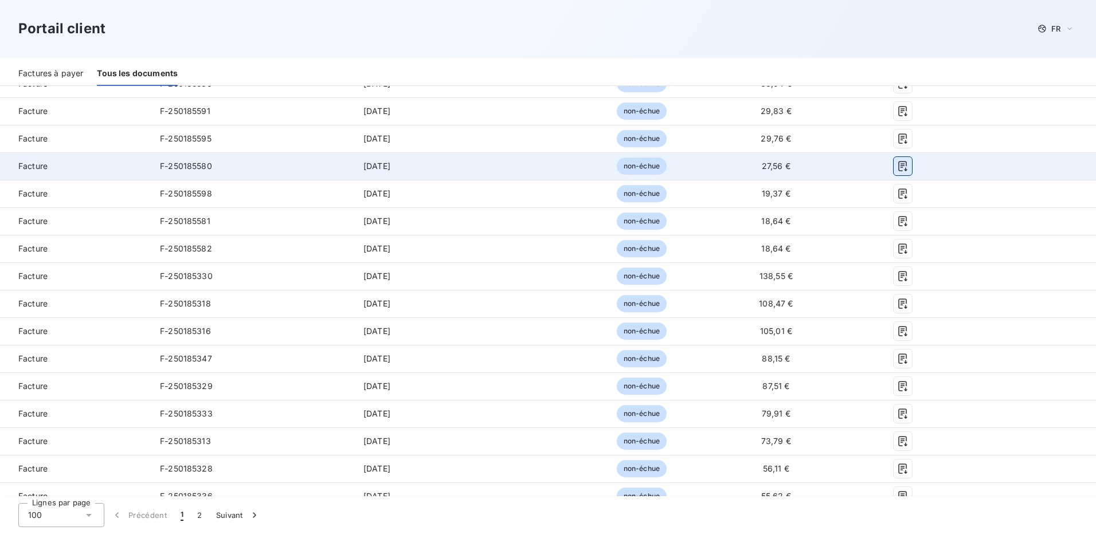
click at [897, 163] on icon "button" at bounding box center [902, 166] width 11 height 11
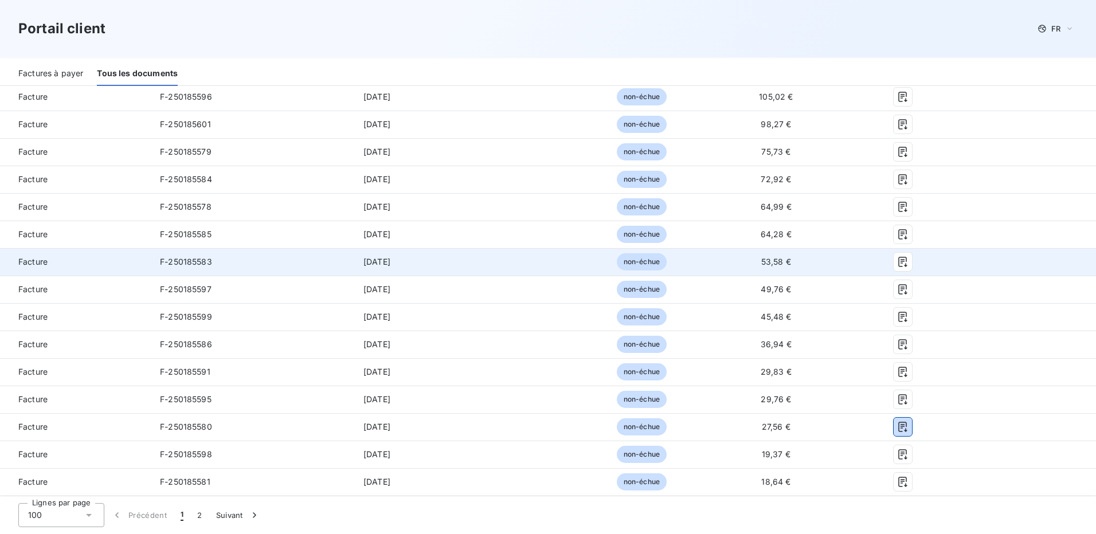
scroll to position [172, 0]
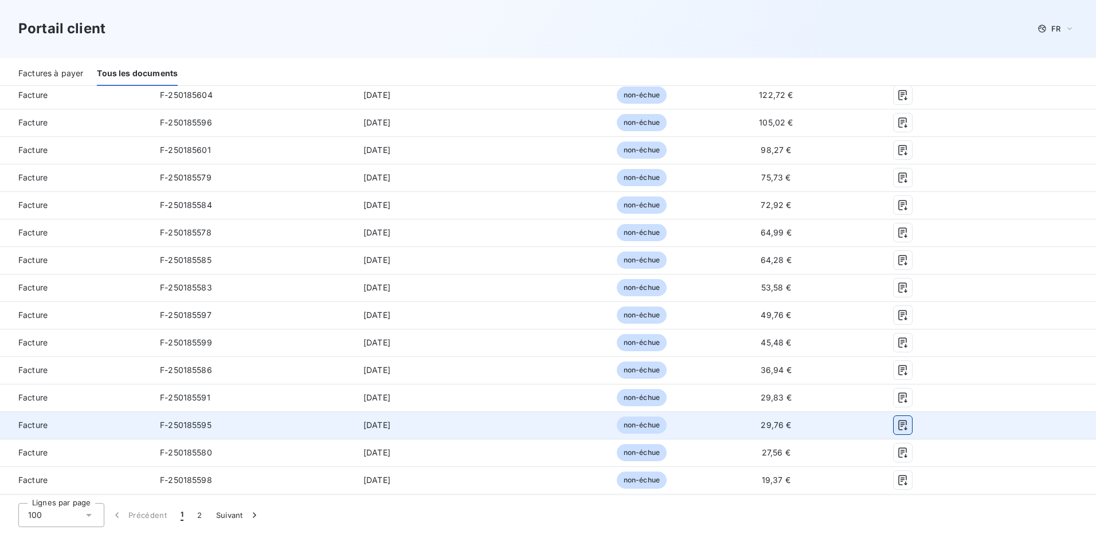
click at [897, 425] on icon "button" at bounding box center [902, 425] width 11 height 11
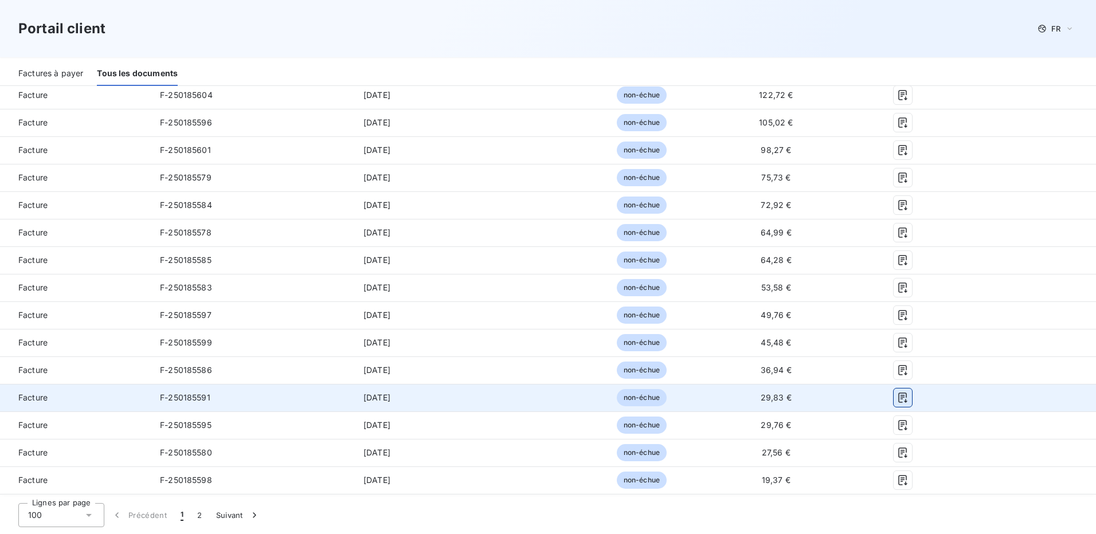
click at [899, 394] on icon "button" at bounding box center [902, 397] width 11 height 11
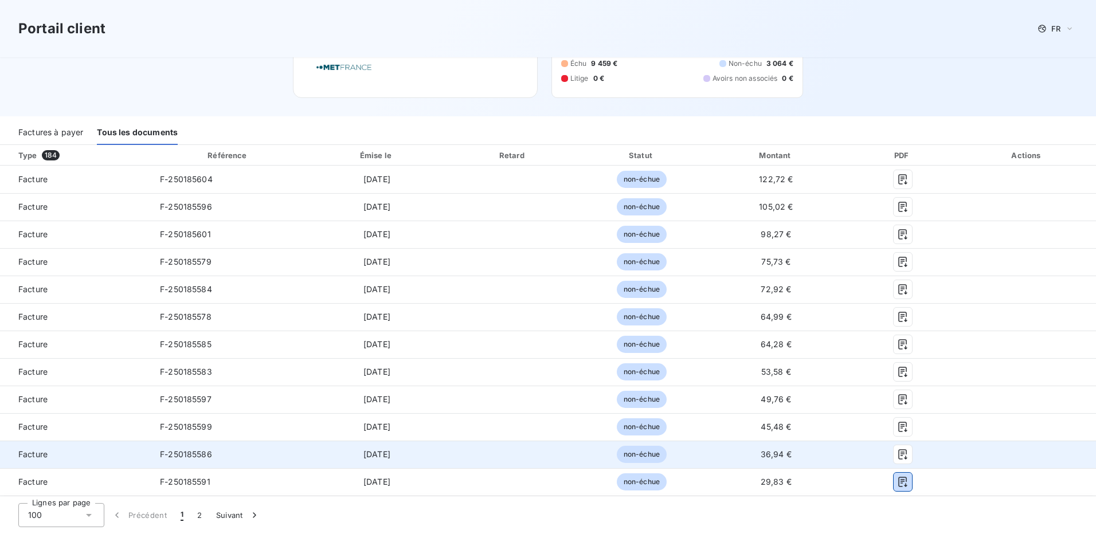
scroll to position [115, 0]
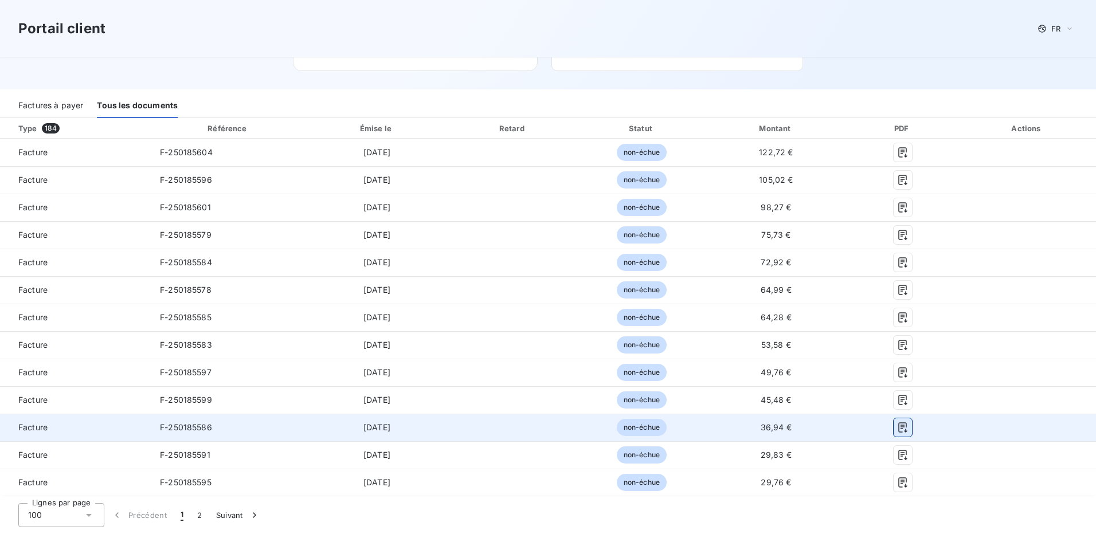
click at [897, 427] on icon "button" at bounding box center [902, 427] width 11 height 11
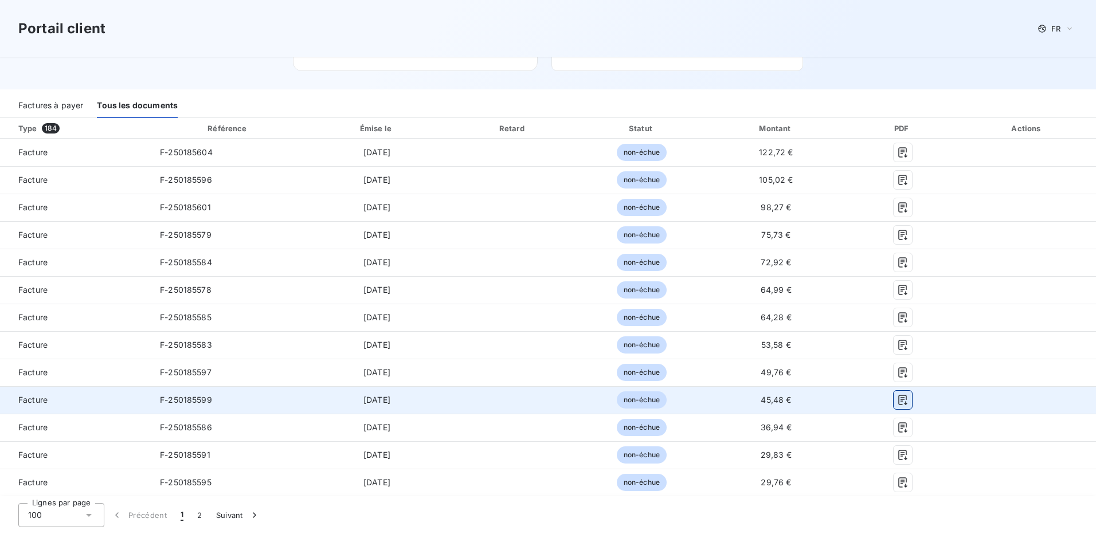
click at [897, 401] on icon "button" at bounding box center [902, 400] width 11 height 11
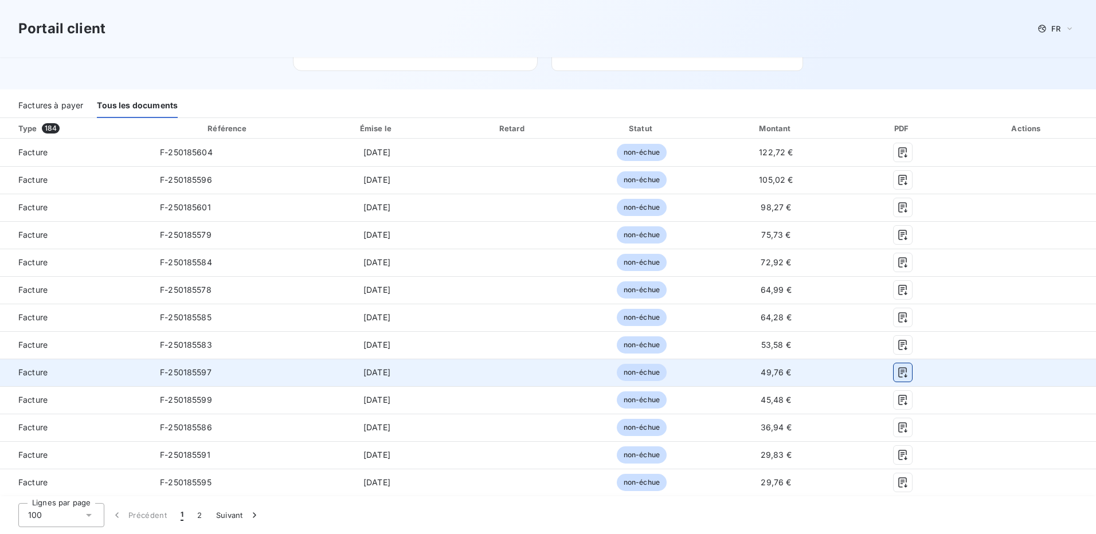
click at [899, 372] on icon "button" at bounding box center [903, 373] width 9 height 10
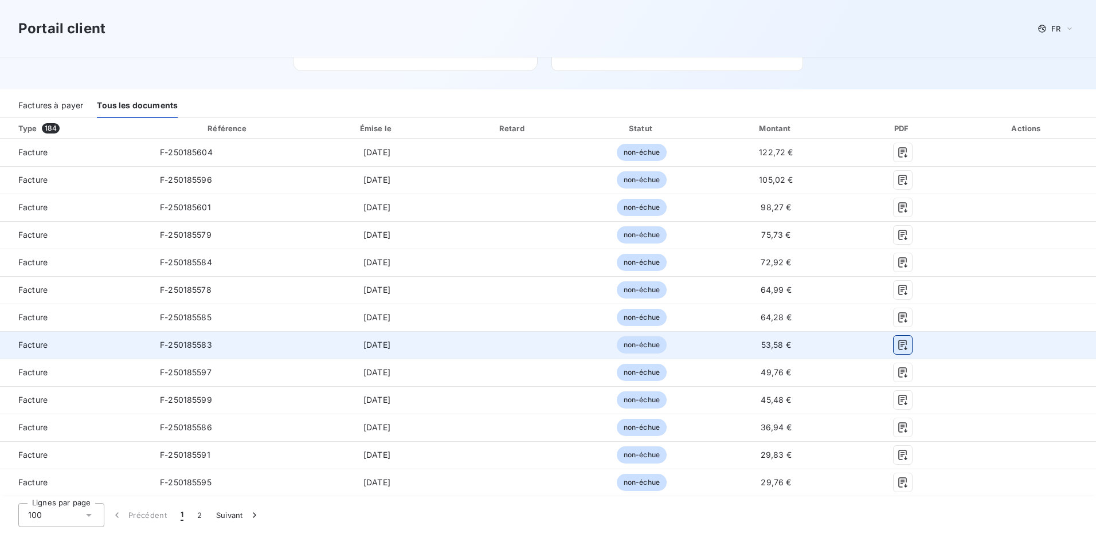
click at [897, 345] on icon "button" at bounding box center [902, 344] width 11 height 11
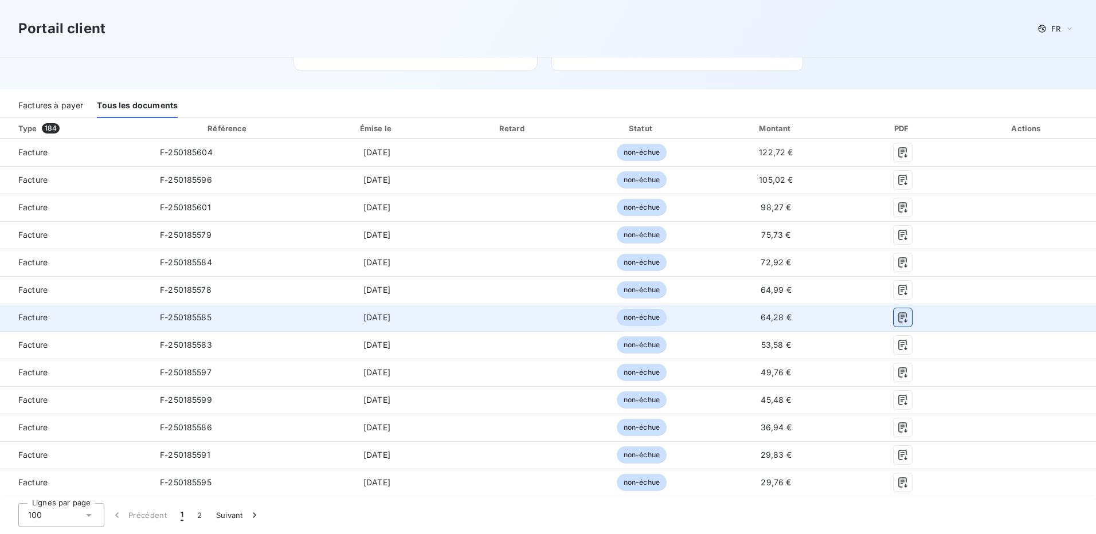
click at [897, 318] on icon "button" at bounding box center [902, 317] width 11 height 11
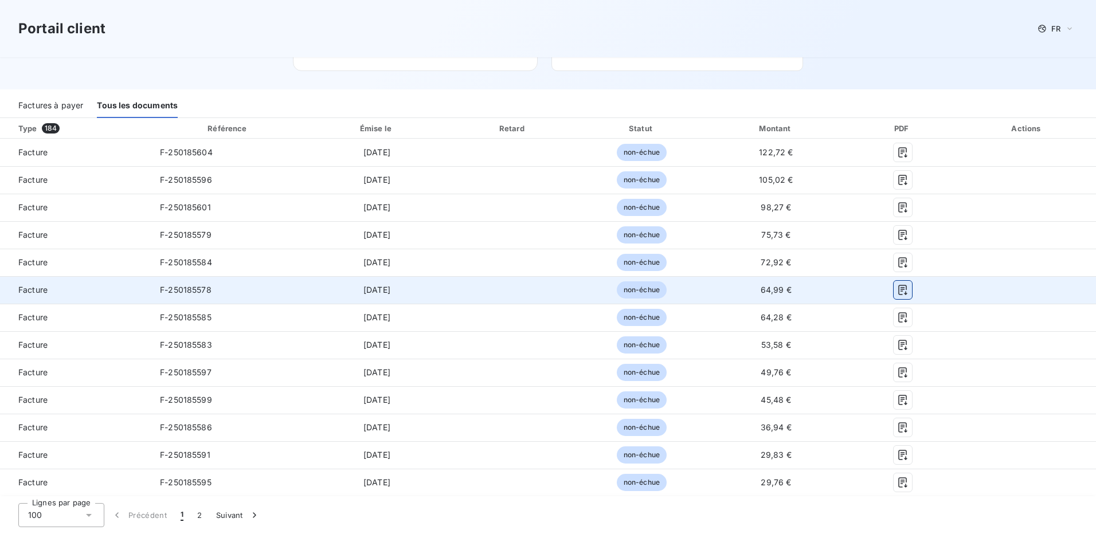
click at [897, 291] on icon "button" at bounding box center [902, 289] width 11 height 11
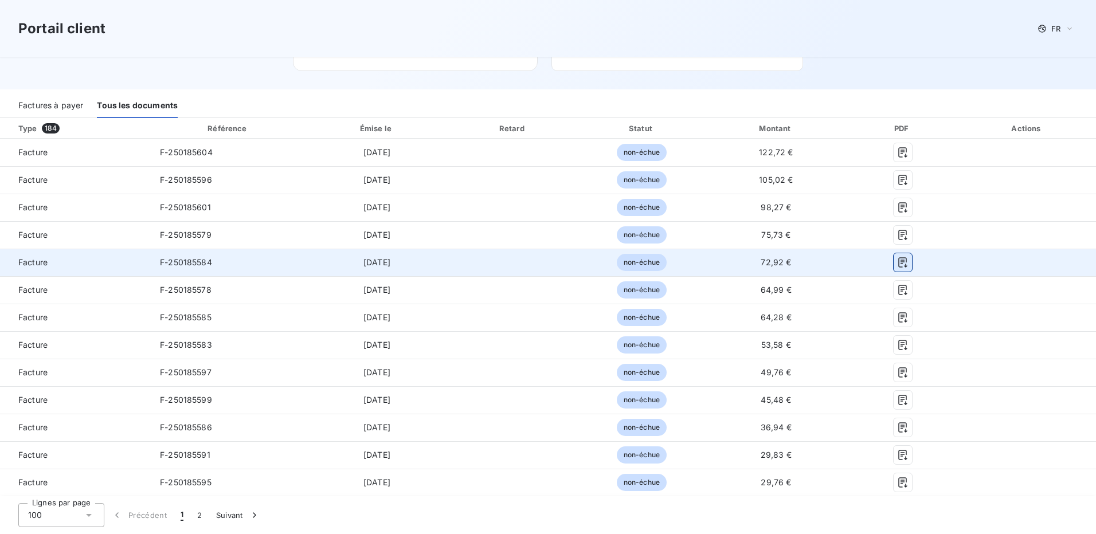
click at [897, 261] on icon "button" at bounding box center [902, 262] width 11 height 11
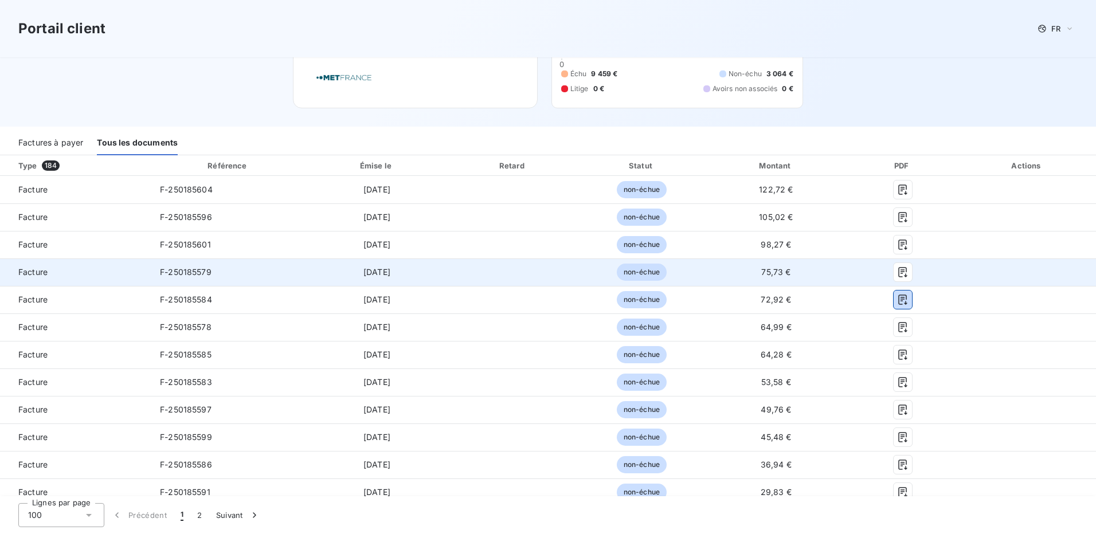
scroll to position [57, 0]
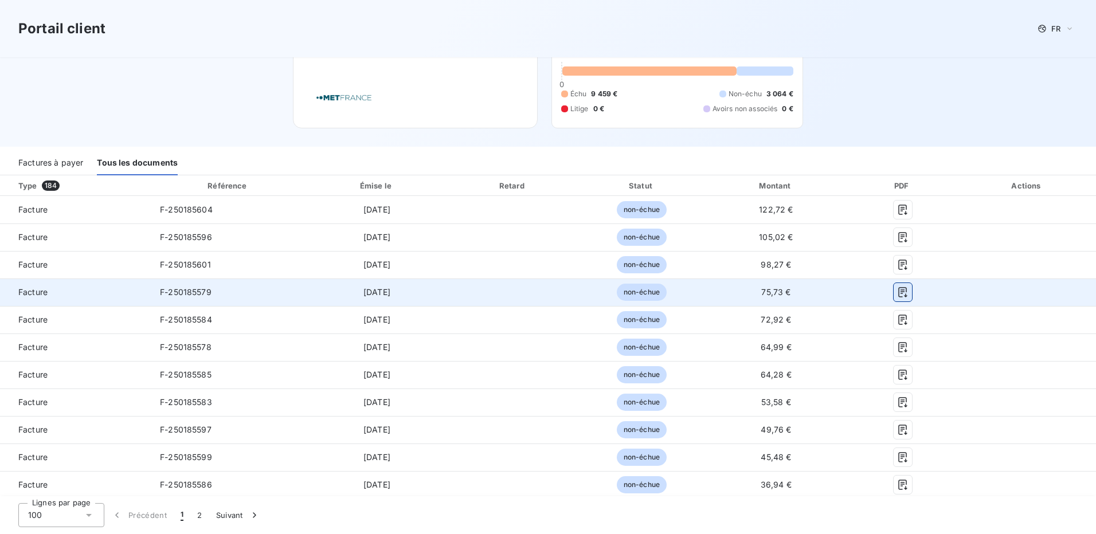
click at [899, 290] on icon "button" at bounding box center [903, 292] width 9 height 10
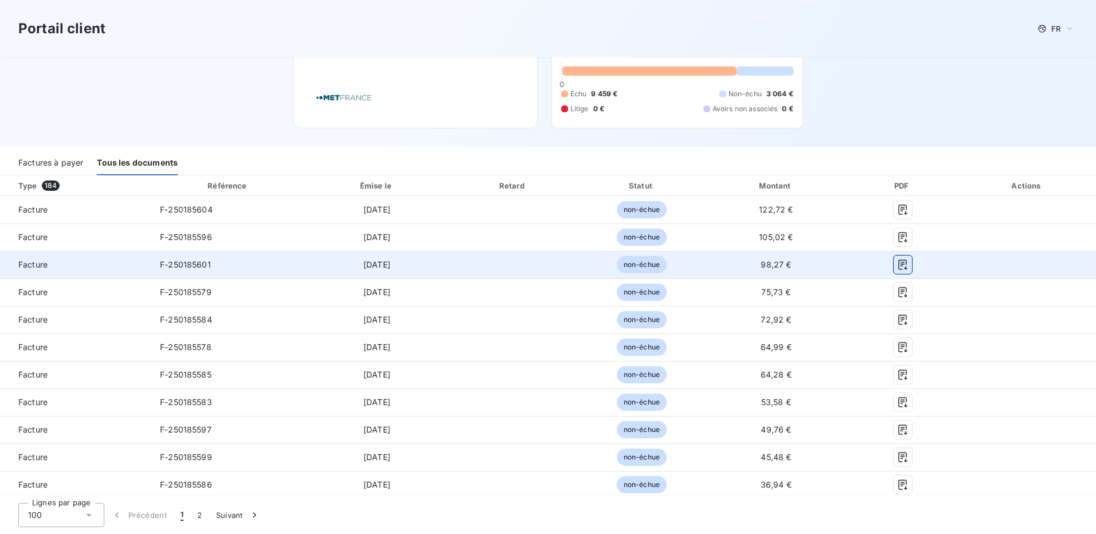
click at [897, 262] on icon "button" at bounding box center [902, 264] width 11 height 11
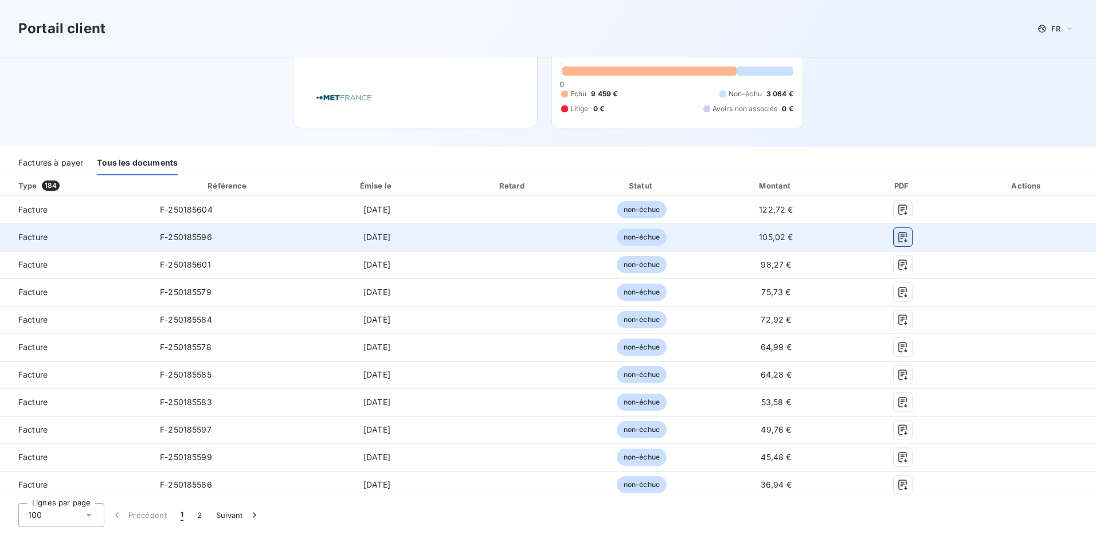
click at [897, 240] on icon "button" at bounding box center [902, 237] width 11 height 11
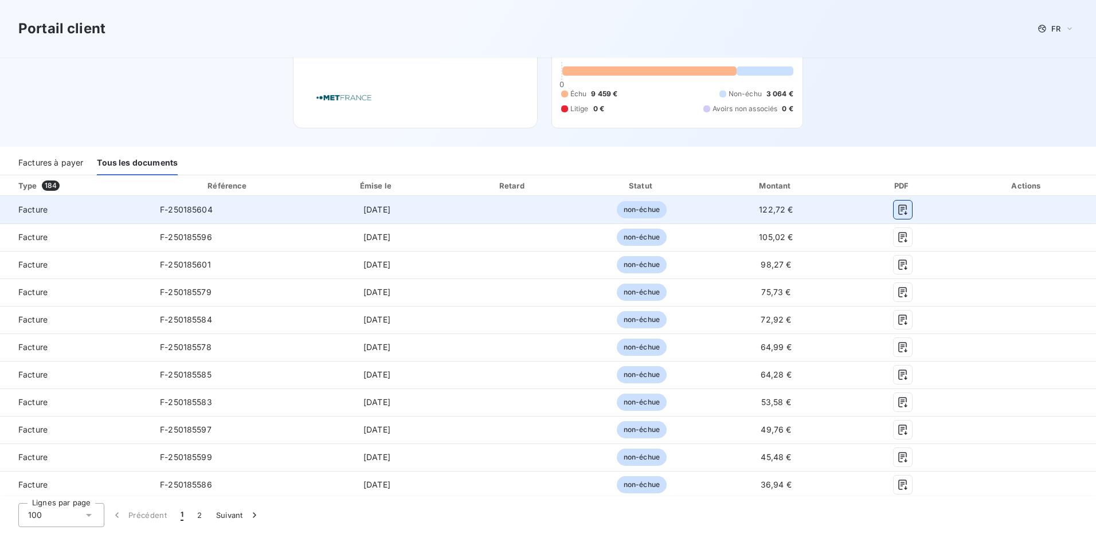
click at [898, 210] on icon "button" at bounding box center [902, 209] width 11 height 11
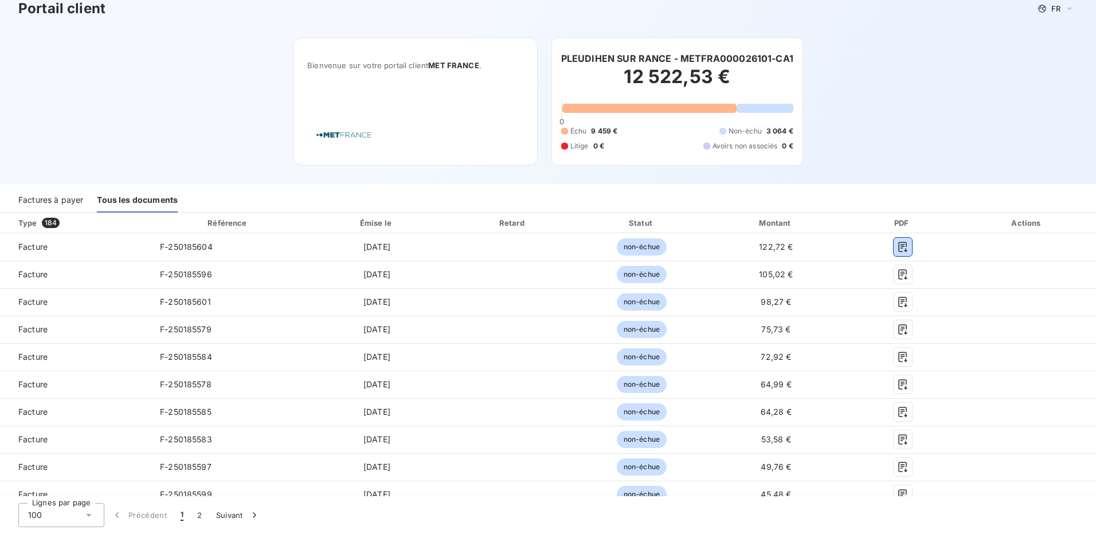
scroll to position [0, 0]
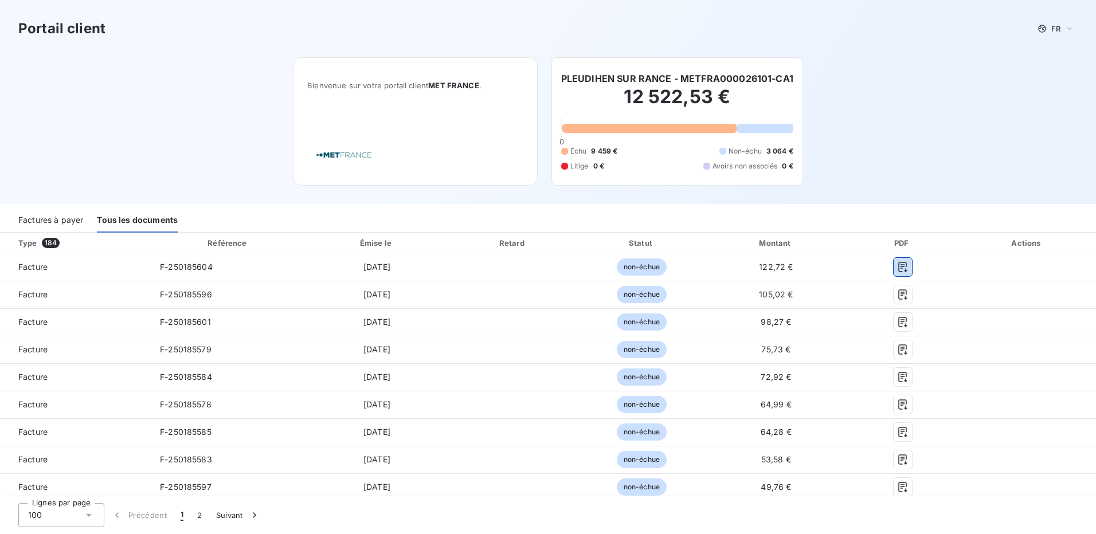
click at [64, 219] on div "Factures à payer" at bounding box center [50, 221] width 65 height 24
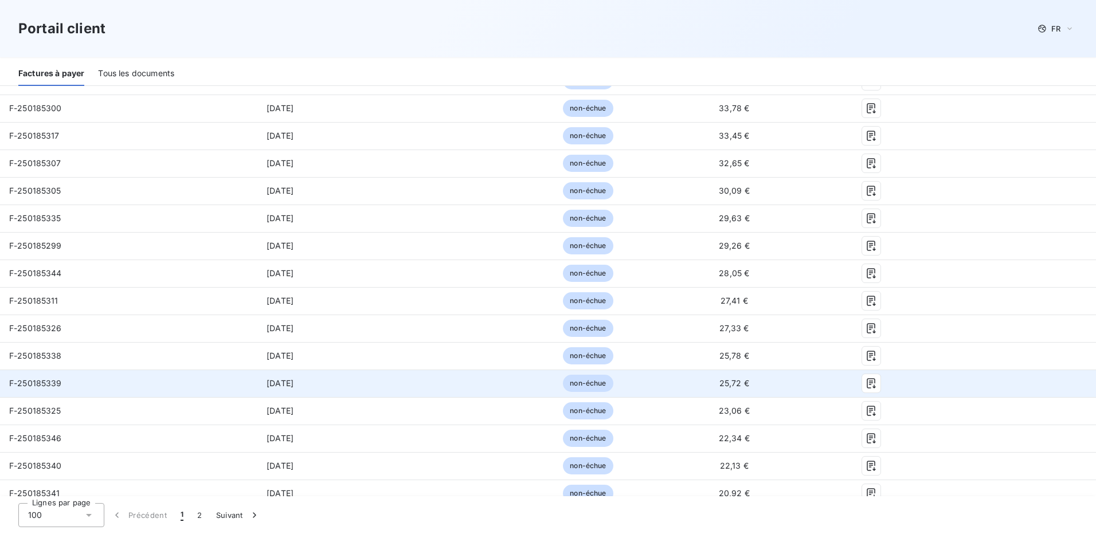
scroll to position [2509, 0]
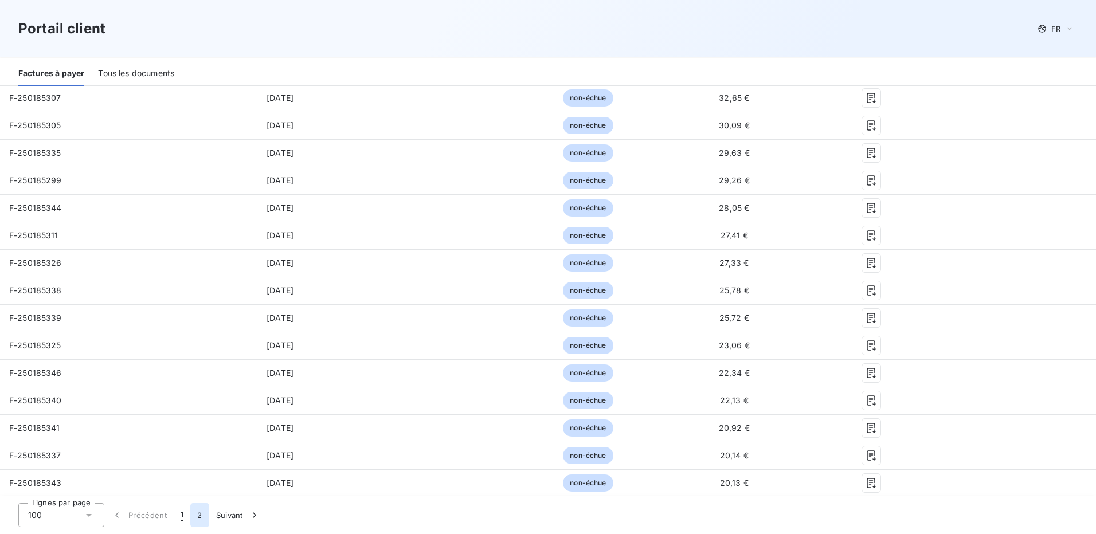
click at [202, 517] on button "2" at bounding box center [199, 515] width 18 height 24
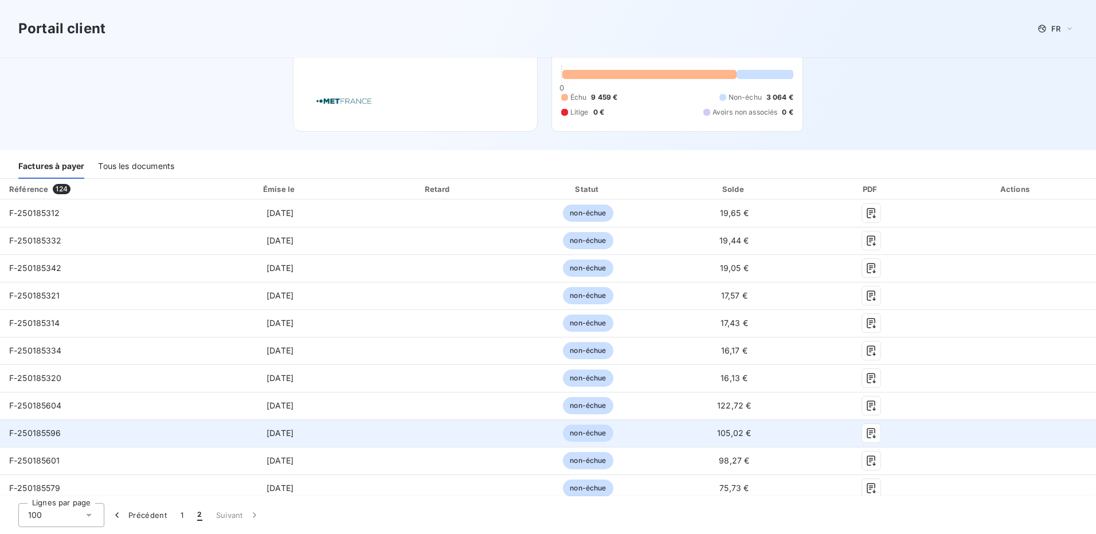
scroll to position [188, 0]
